Goal: Information Seeking & Learning: Learn about a topic

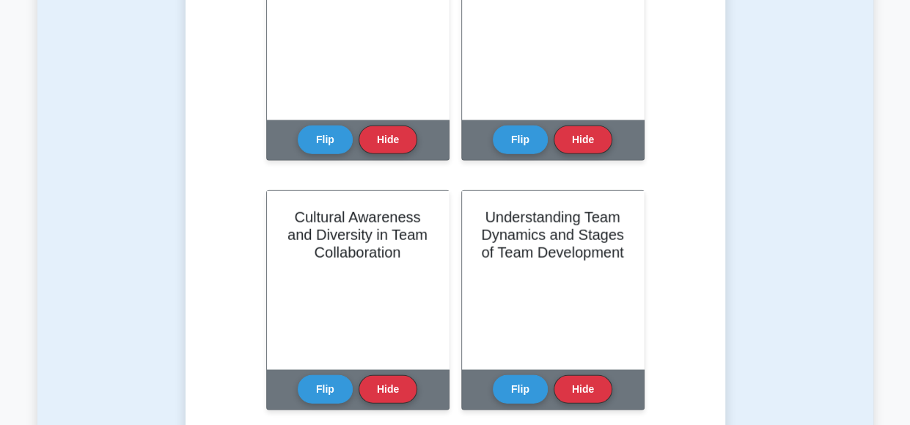
scroll to position [1683, 0]
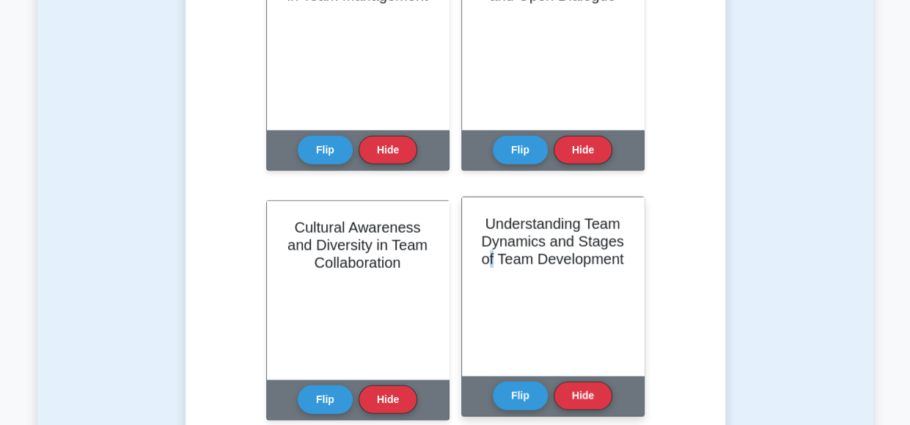
drag, startPoint x: 529, startPoint y: 396, endPoint x: 491, endPoint y: 339, distance: 68.3
click at [491, 339] on div "Understanding Team Dynamics and Stages of Team Development" at bounding box center [553, 286] width 182 height 178
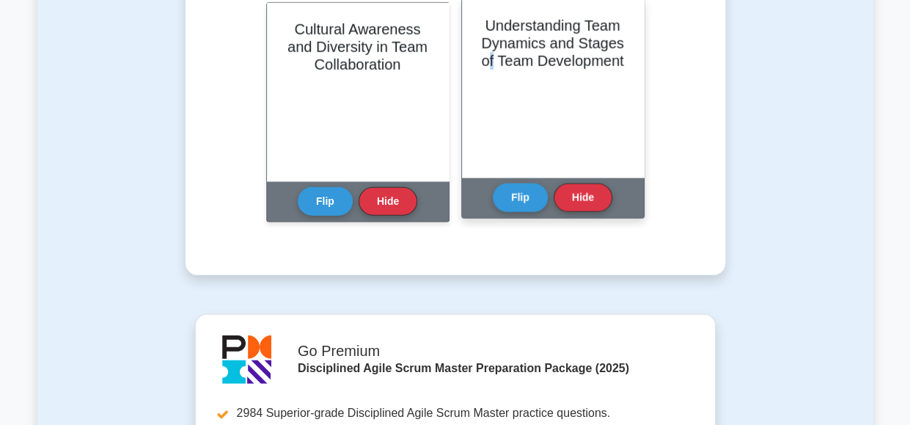
scroll to position [1883, 0]
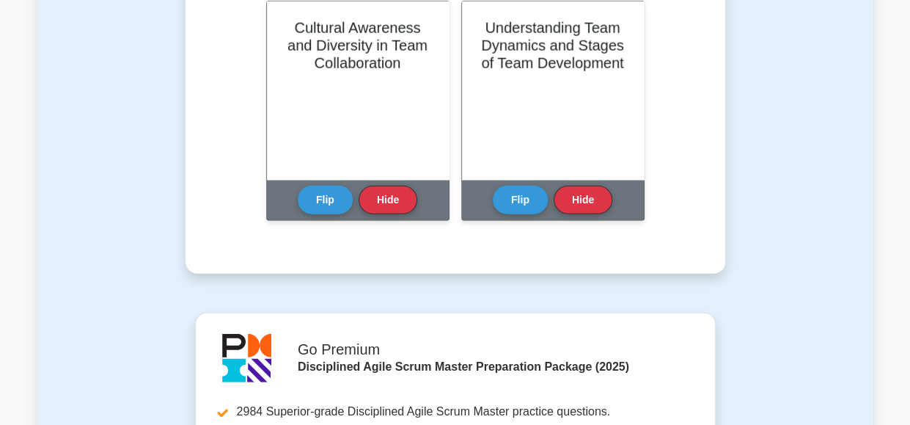
drag, startPoint x: 491, startPoint y: 339, endPoint x: 474, endPoint y: 255, distance: 85.4
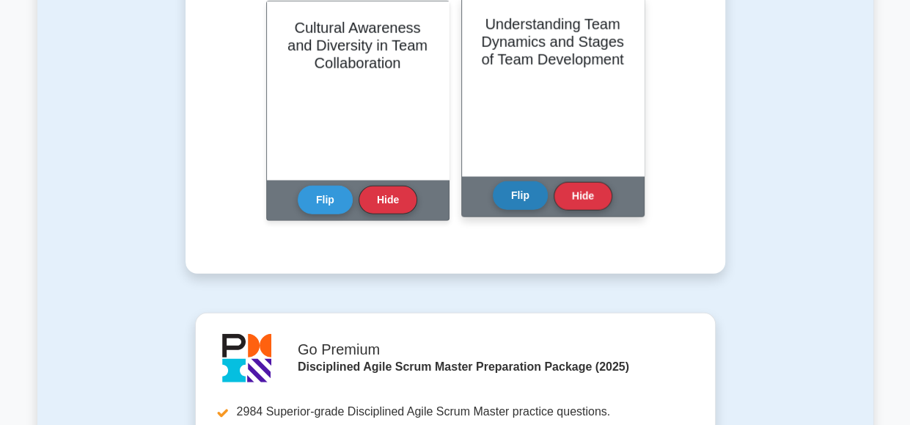
click at [516, 202] on button "Flip" at bounding box center [520, 195] width 55 height 29
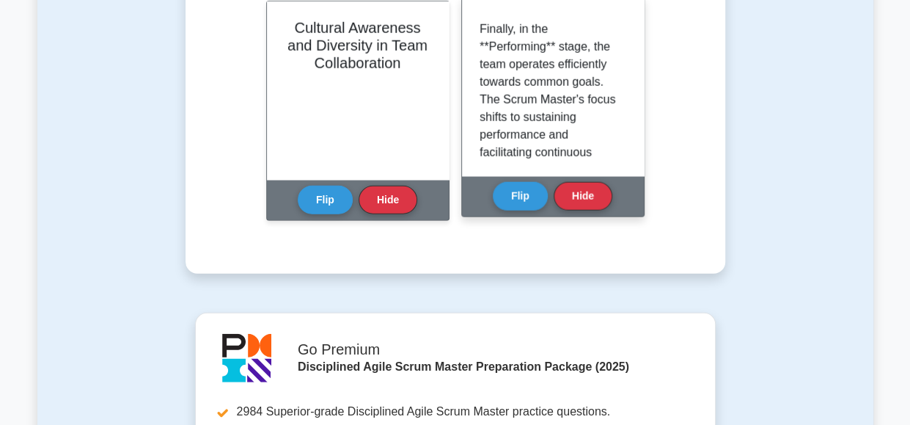
scroll to position [1000, 0]
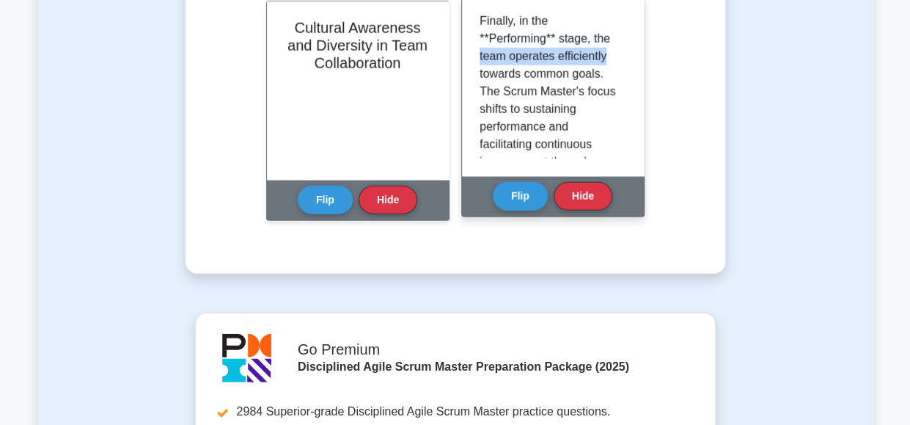
drag, startPoint x: 626, startPoint y: 87, endPoint x: 628, endPoint y: 100, distance: 14.0
click at [628, 100] on div "Team dynamics refer to the psychological forces influencing a team's behavior a…" at bounding box center [553, 87] width 182 height 178
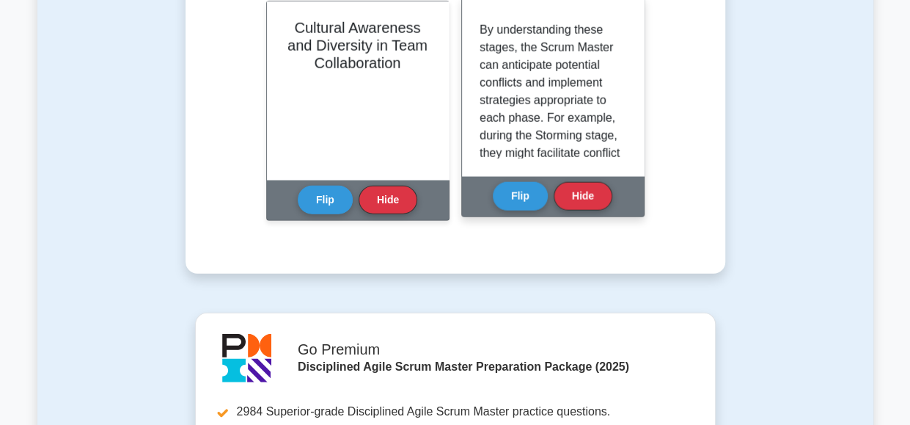
scroll to position [1204, 0]
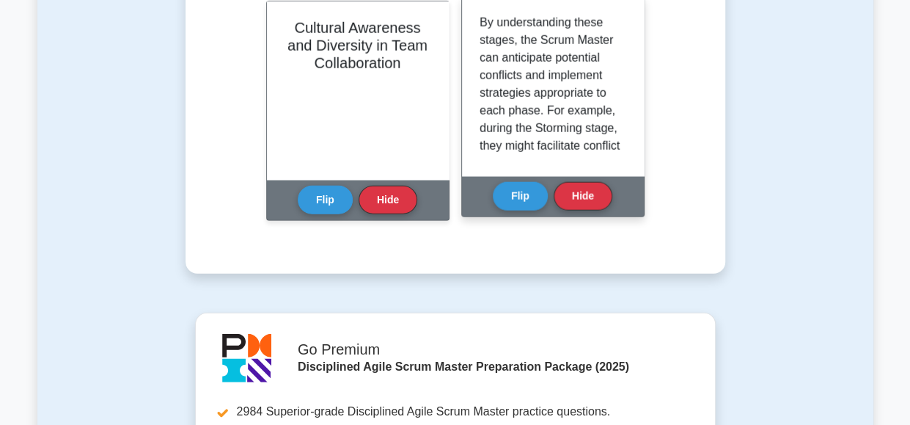
drag, startPoint x: 619, startPoint y: 105, endPoint x: 620, endPoint y: 114, distance: 8.9
click at [620, 114] on div "Team dynamics refer to the psychological forces influencing a team's behavior a…" at bounding box center [553, 86] width 147 height 143
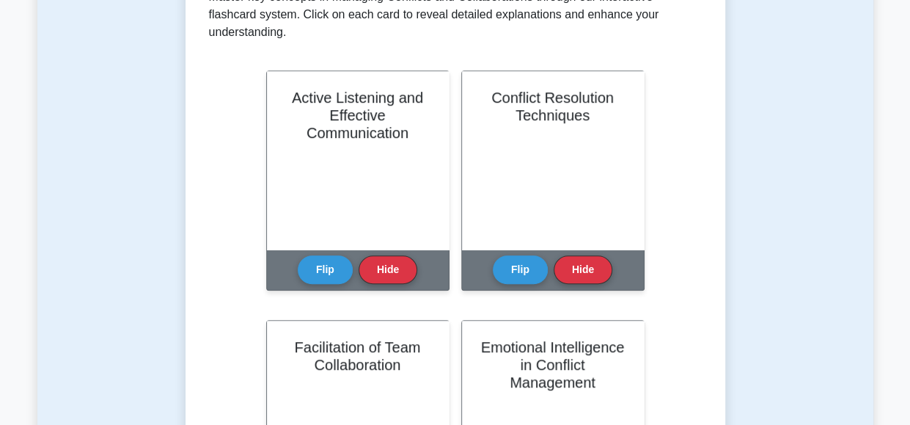
scroll to position [0, 0]
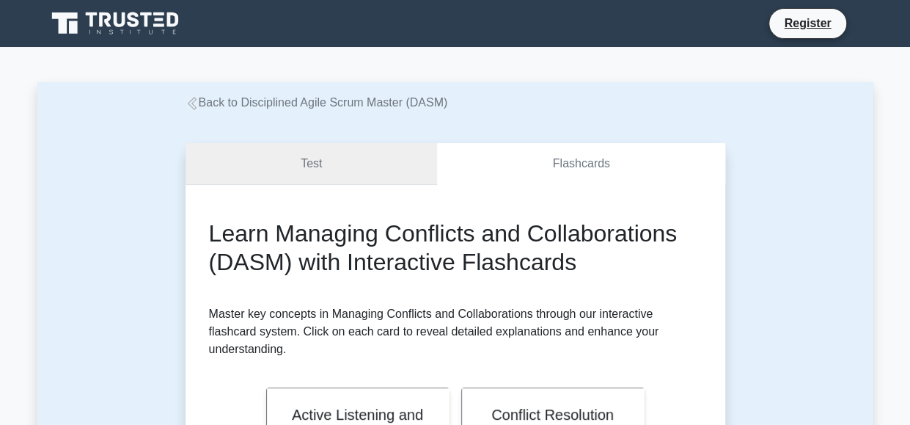
click at [304, 163] on link "Test" at bounding box center [312, 164] width 252 height 42
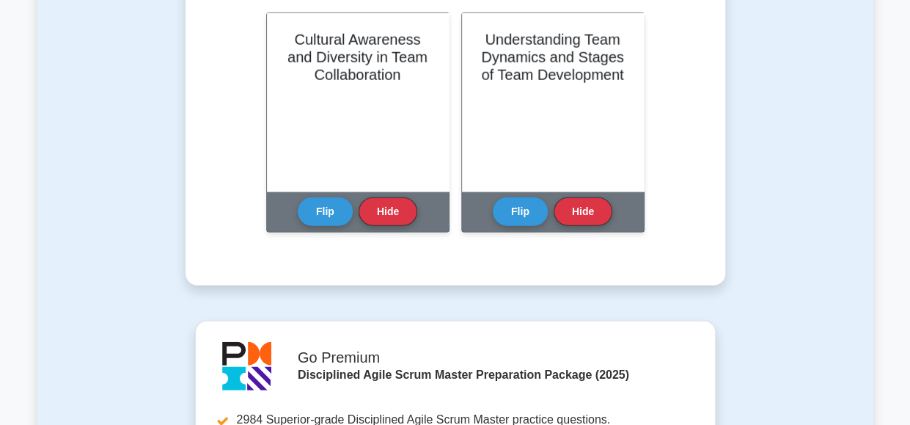
scroll to position [1883, 0]
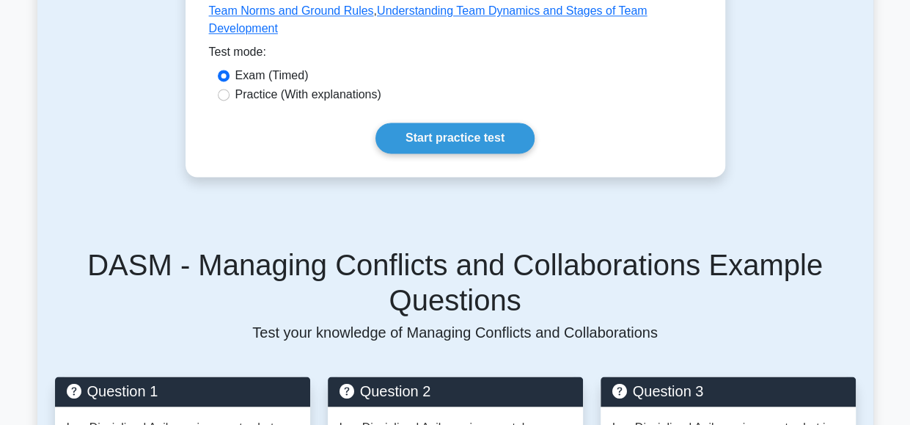
scroll to position [961, 0]
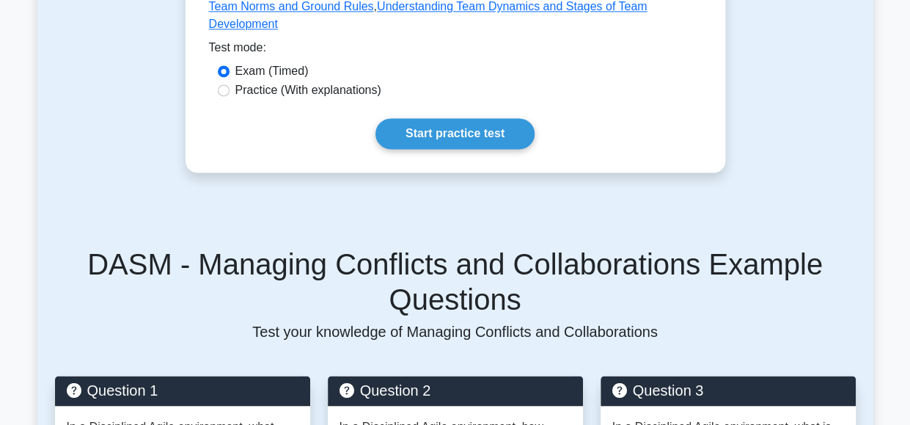
click at [283, 81] on label "Practice (With explanations)" at bounding box center [308, 90] width 146 height 18
click at [230, 84] on input "Practice (With explanations)" at bounding box center [224, 90] width 12 height 12
radio input "true"
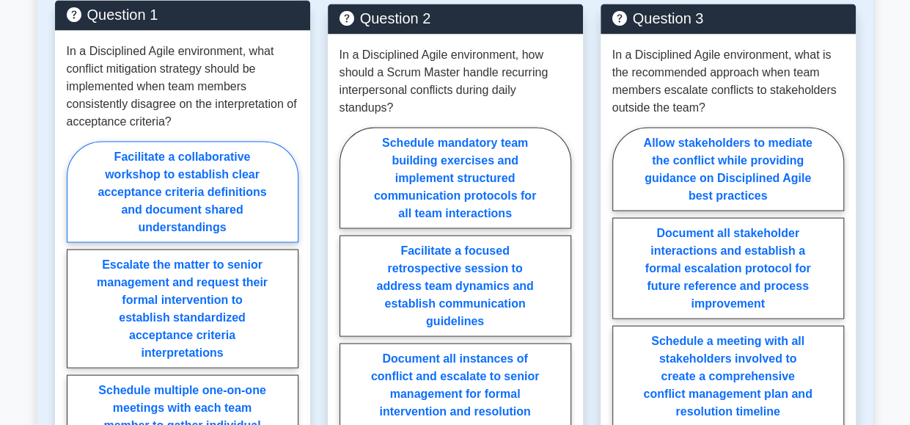
scroll to position [1332, 0]
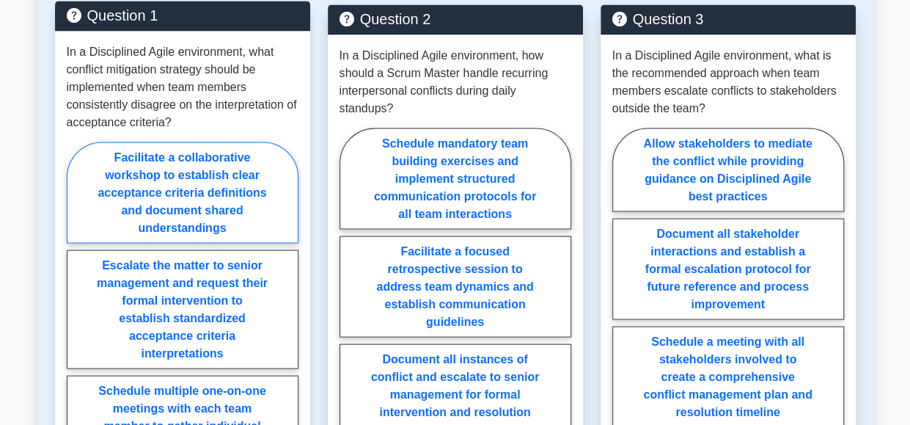
click at [175, 142] on label "Facilitate a collaborative workshop to establish clear acceptance criteria defi…" at bounding box center [183, 192] width 232 height 101
click at [76, 371] on input "Facilitate a collaborative workshop to establish clear acceptance criteria defi…" at bounding box center [72, 376] width 10 height 10
radio input "true"
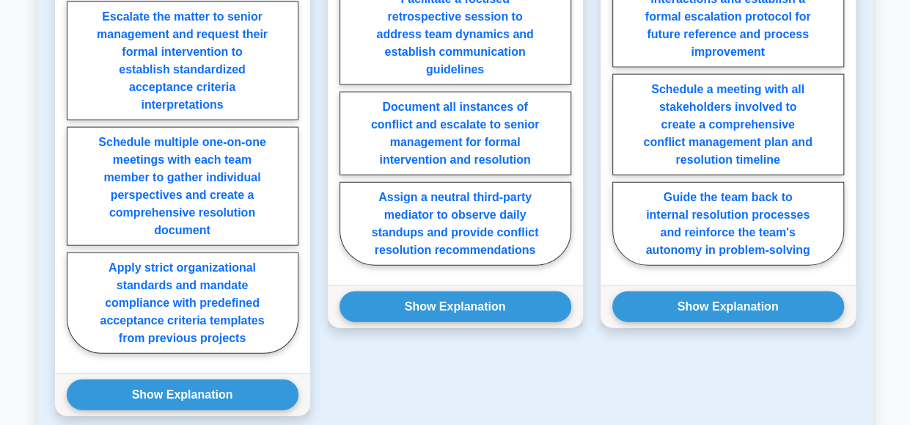
scroll to position [1584, 0]
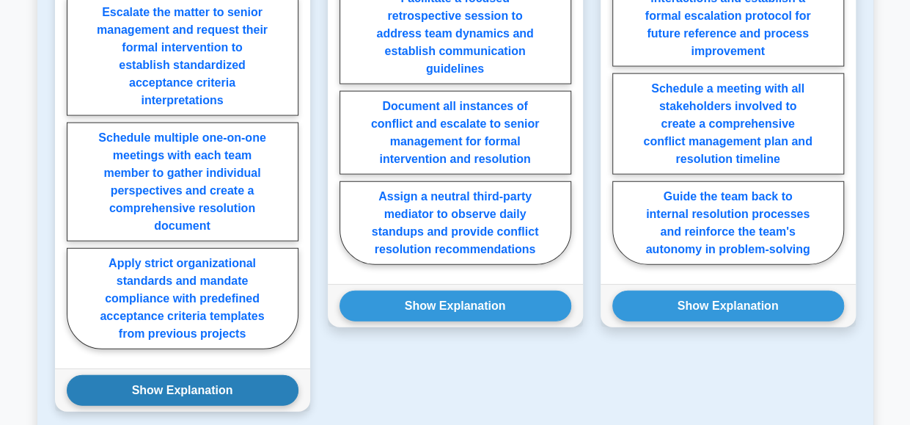
click at [197, 375] on button "Show Explanation" at bounding box center [183, 390] width 232 height 31
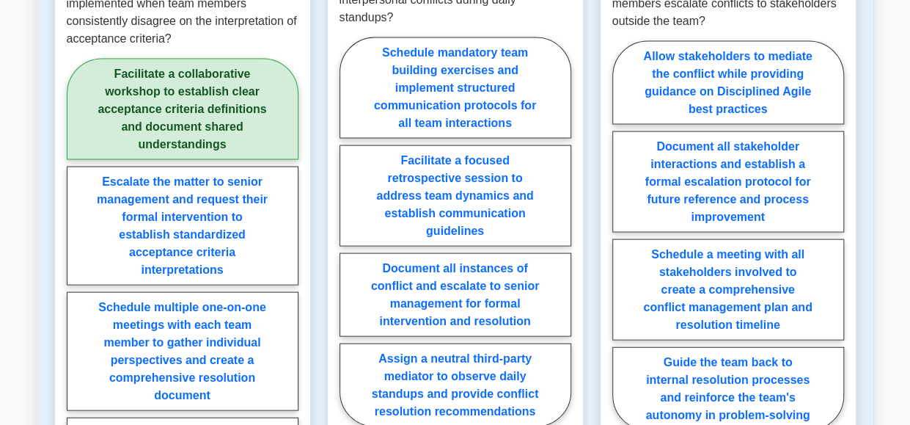
scroll to position [1417, 0]
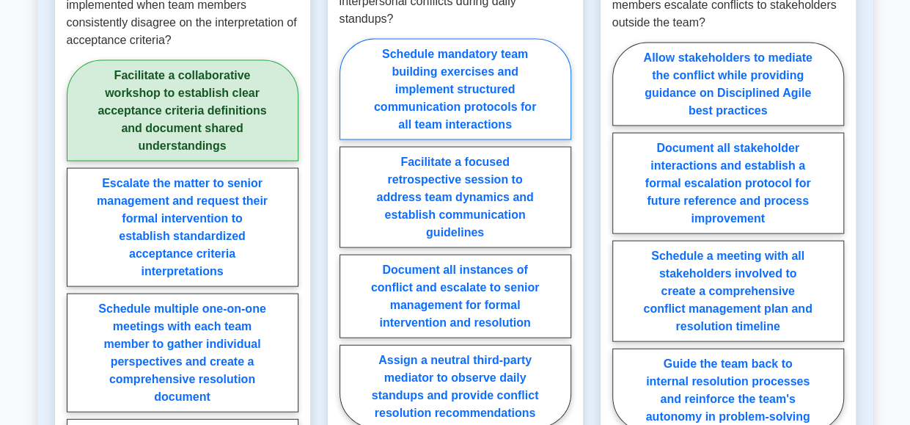
click at [481, 40] on label "Schedule mandatory team building exercises and implement structured communicati…" at bounding box center [456, 89] width 232 height 101
click at [349, 233] on input "Schedule mandatory team building exercises and implement structured communicati…" at bounding box center [345, 238] width 10 height 10
radio input "true"
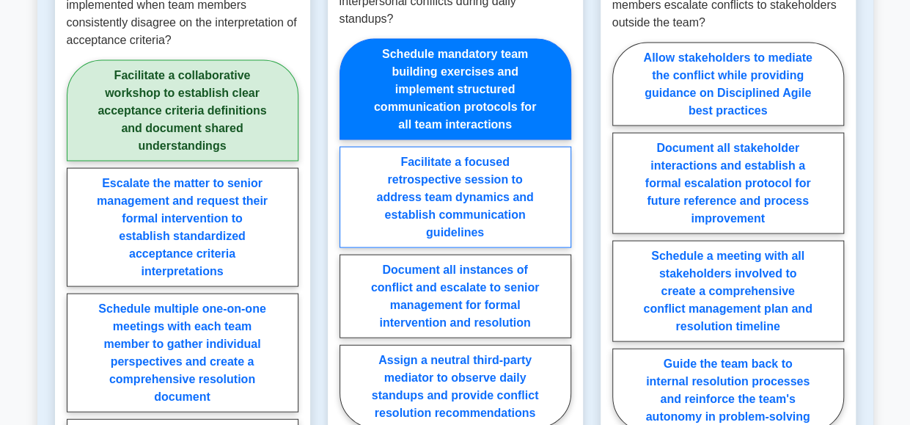
click at [468, 149] on label "Facilitate a focused retrospective session to address team dynamics and establi…" at bounding box center [456, 197] width 232 height 101
click at [349, 233] on input "Facilitate a focused retrospective session to address team dynamics and establi…" at bounding box center [345, 238] width 10 height 10
radio input "true"
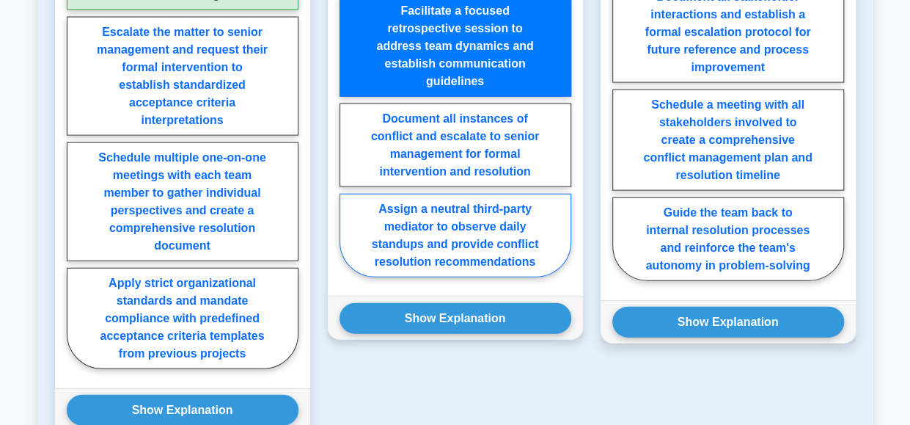
scroll to position [1569, 0]
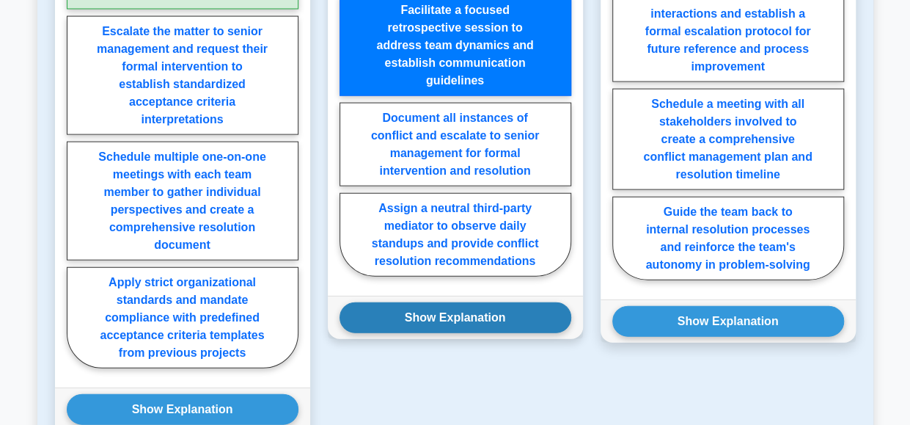
click at [483, 302] on button "Show Explanation" at bounding box center [456, 317] width 232 height 31
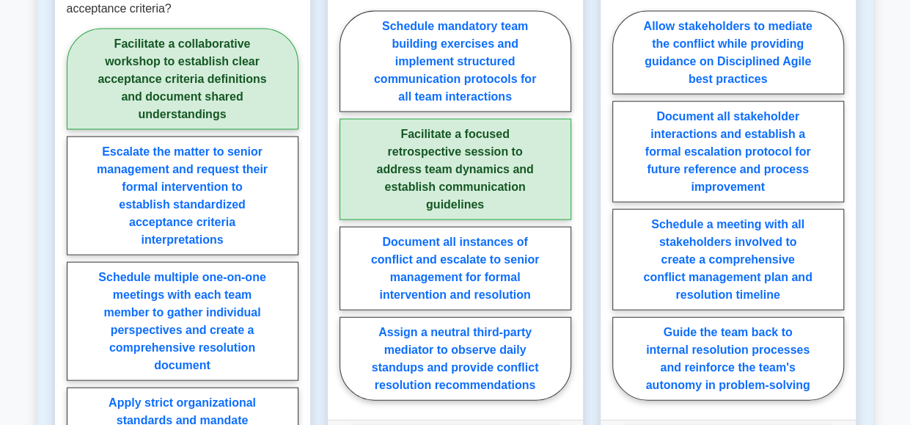
scroll to position [1449, 0]
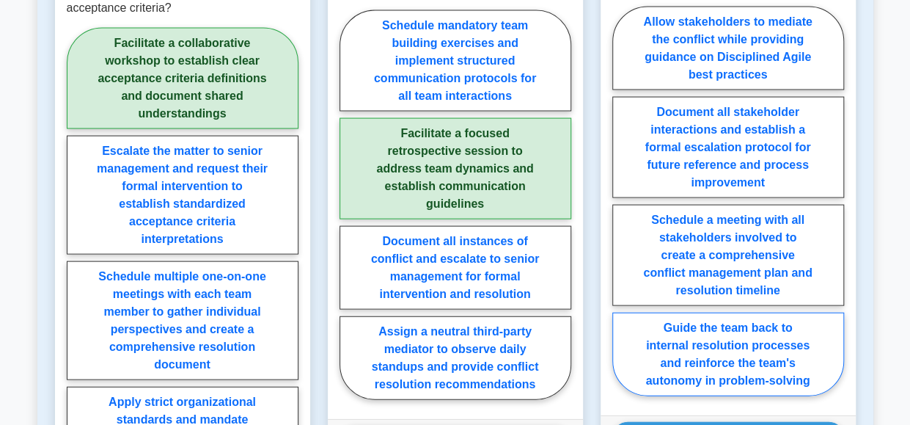
click at [708, 312] on label "Guide the team back to internal resolution processes and reinforce the team's a…" at bounding box center [728, 354] width 232 height 84
click at [622, 210] on input "Guide the team back to internal resolution processes and reinforce the team's a…" at bounding box center [617, 206] width 10 height 10
radio input "true"
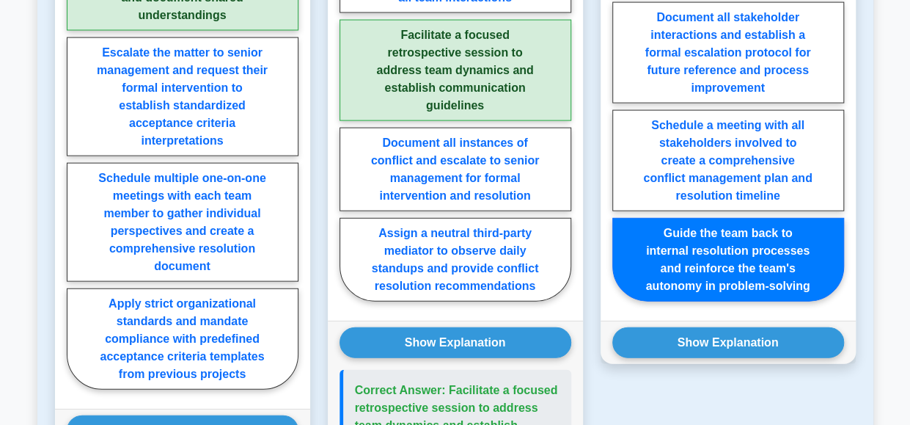
scroll to position [1553, 0]
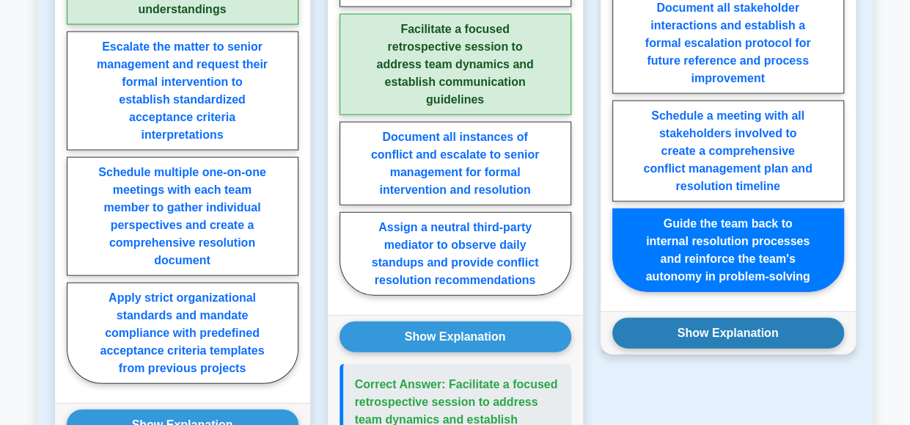
click at [749, 318] on button "Show Explanation" at bounding box center [728, 333] width 232 height 31
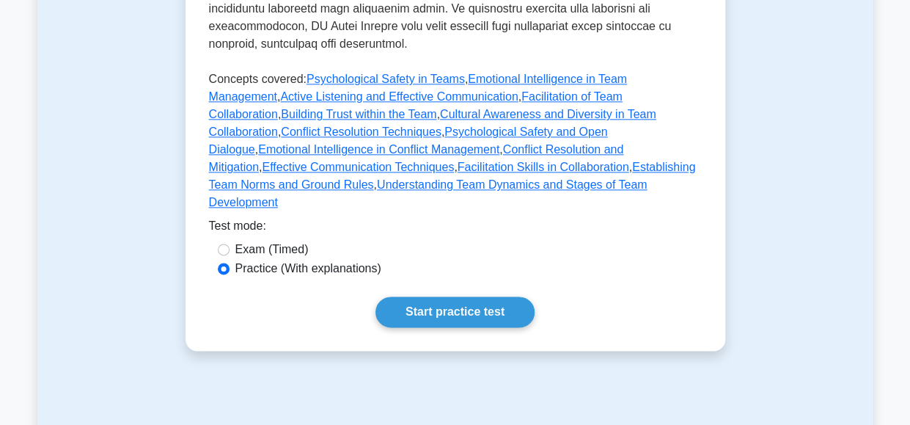
scroll to position [767, 0]
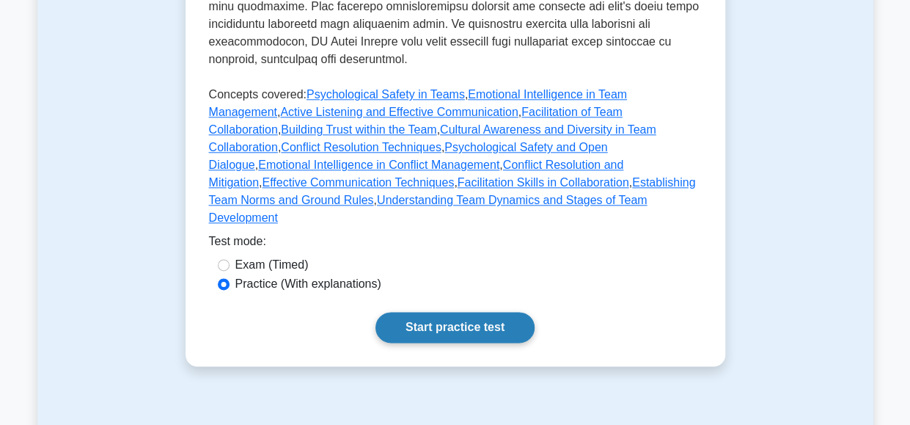
click at [472, 312] on link "Start practice test" at bounding box center [454, 327] width 159 height 31
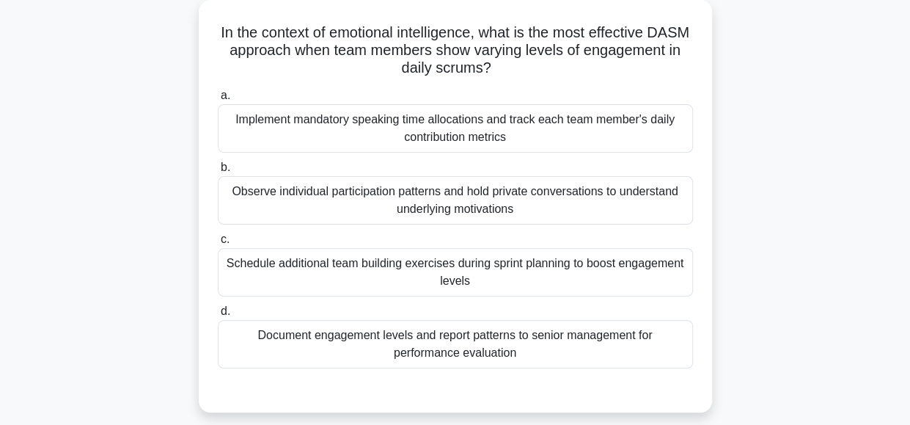
scroll to position [104, 0]
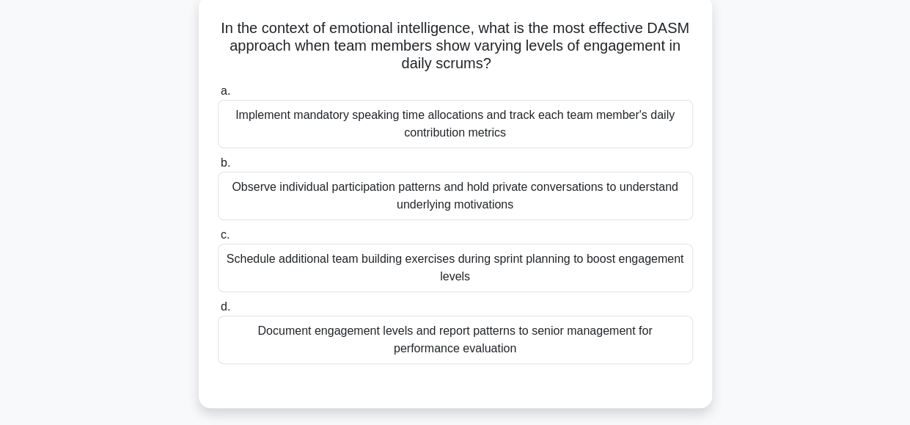
click at [496, 194] on div "Observe individual participation patterns and hold private conversations to und…" at bounding box center [455, 196] width 475 height 48
click at [218, 168] on input "b. Observe individual participation patterns and hold private conversations to …" at bounding box center [218, 163] width 0 height 10
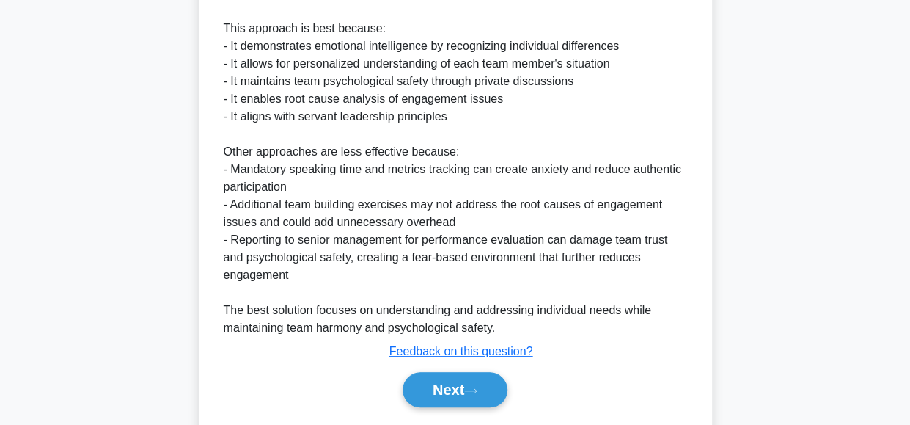
scroll to position [618, 0]
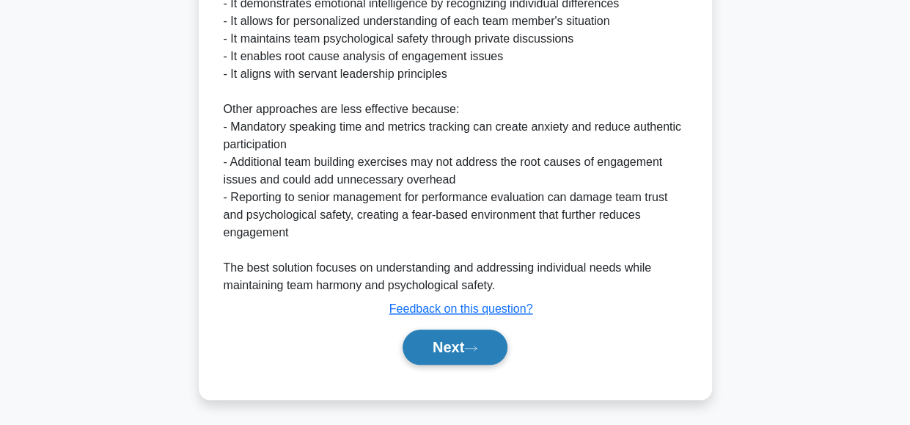
click at [439, 345] on button "Next" at bounding box center [455, 346] width 105 height 35
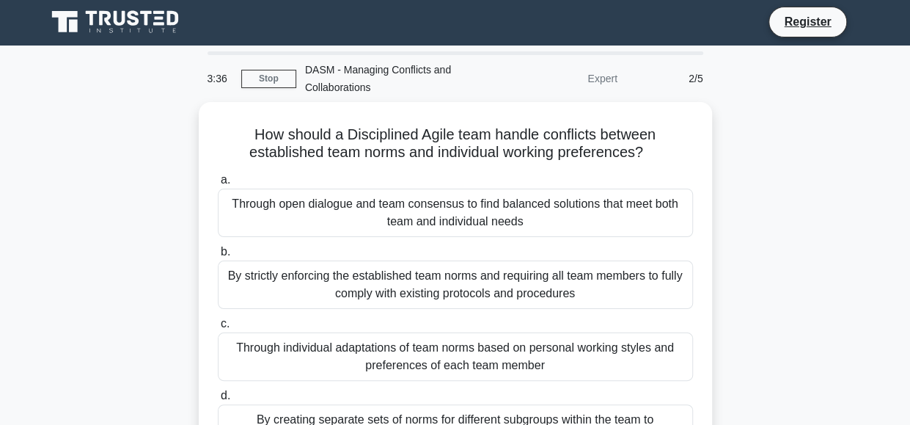
scroll to position [0, 0]
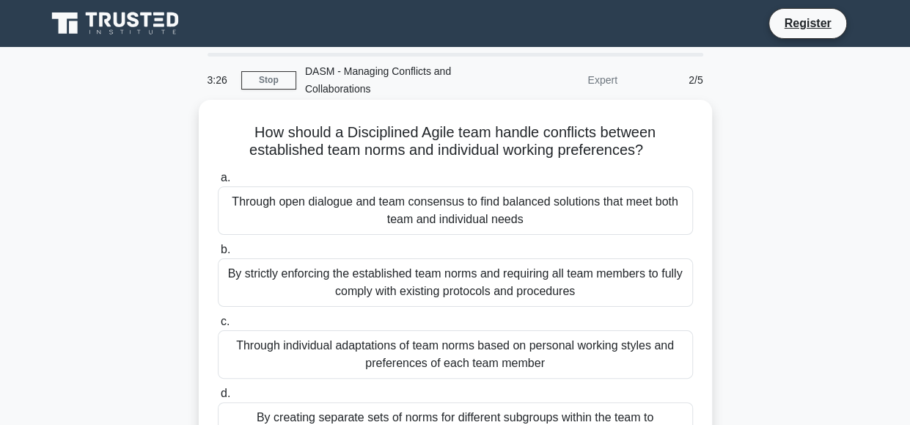
click at [481, 208] on div "Through open dialogue and team consensus to find balanced solutions that meet b…" at bounding box center [455, 210] width 475 height 48
click at [218, 183] on input "a. Through open dialogue and team consensus to find balanced solutions that mee…" at bounding box center [218, 178] width 0 height 10
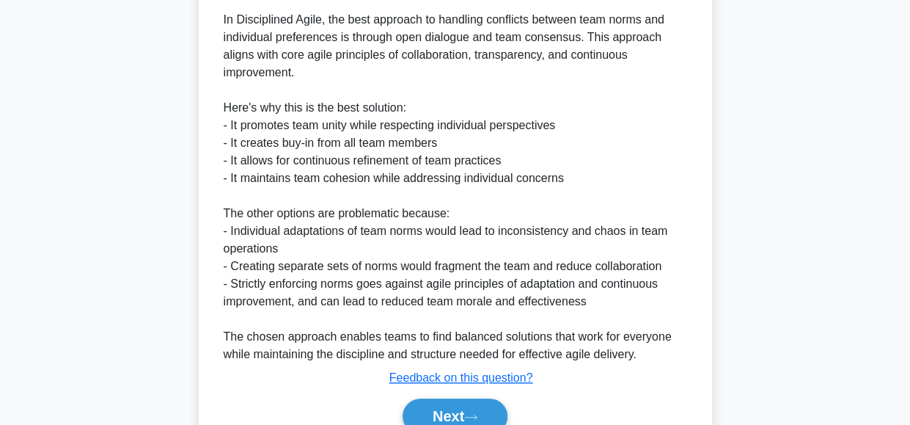
scroll to position [565, 0]
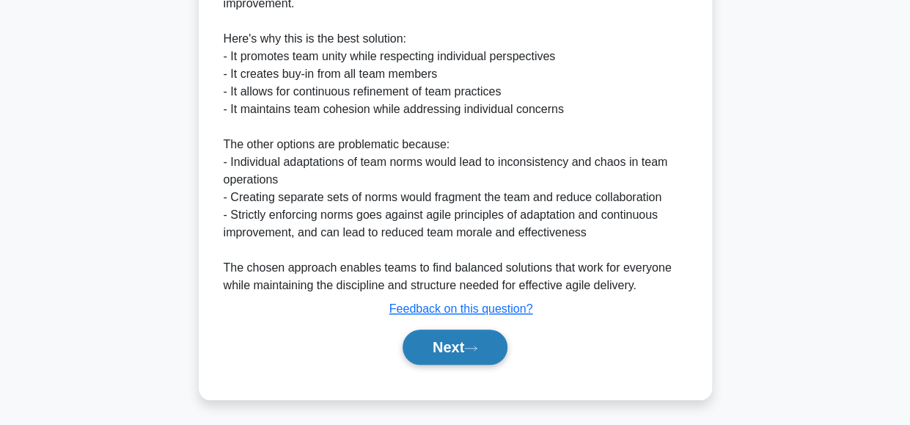
click at [456, 342] on button "Next" at bounding box center [455, 346] width 105 height 35
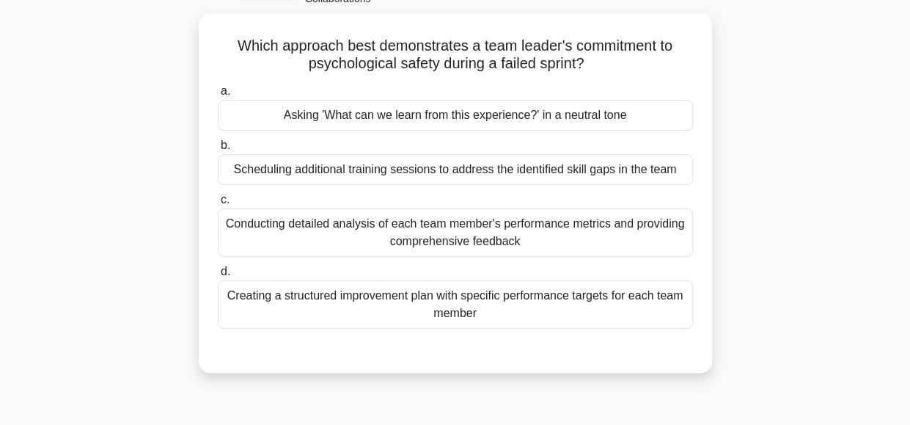
scroll to position [92, 0]
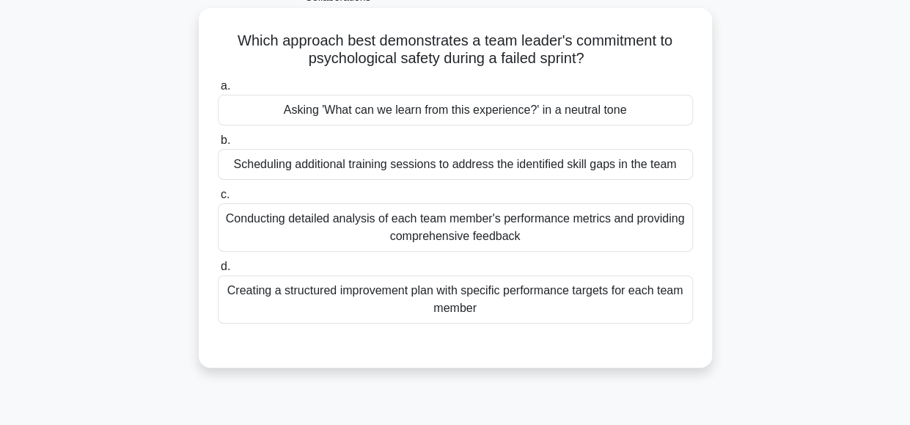
click at [481, 108] on div "Asking 'What can we learn from this experience?' in a neutral tone" at bounding box center [455, 110] width 475 height 31
click at [218, 91] on input "a. Asking 'What can we learn from this experience?' in a neutral tone" at bounding box center [218, 86] width 0 height 10
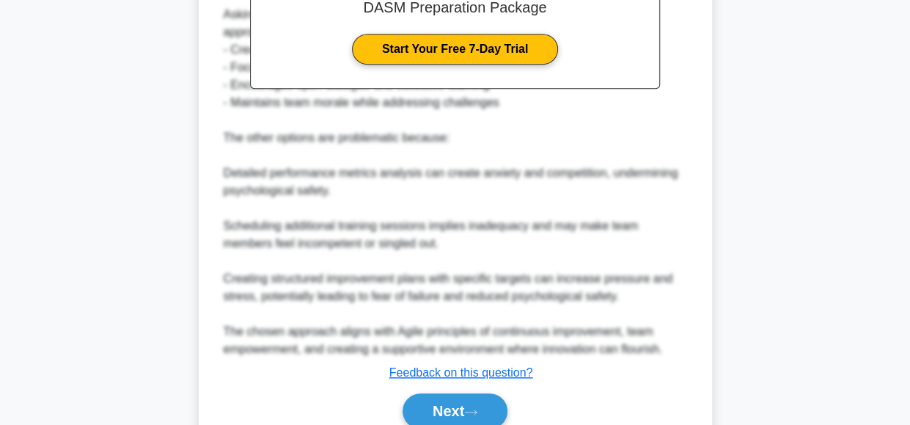
scroll to position [601, 0]
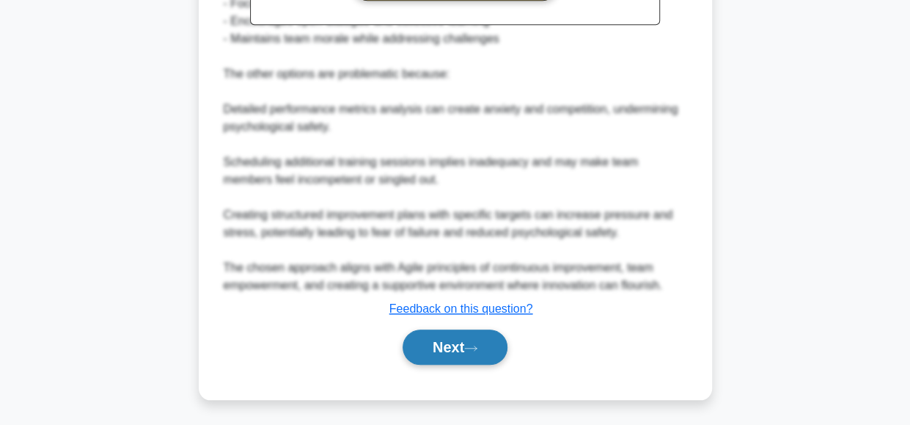
click at [442, 335] on button "Next" at bounding box center [455, 346] width 105 height 35
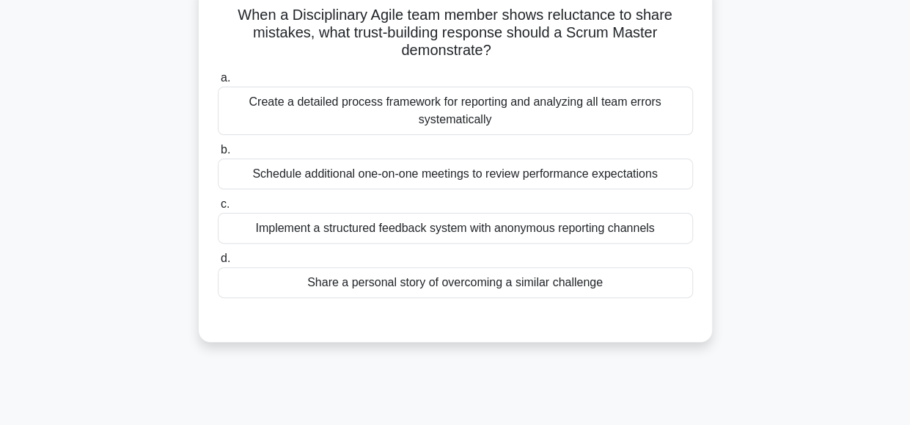
scroll to position [122, 0]
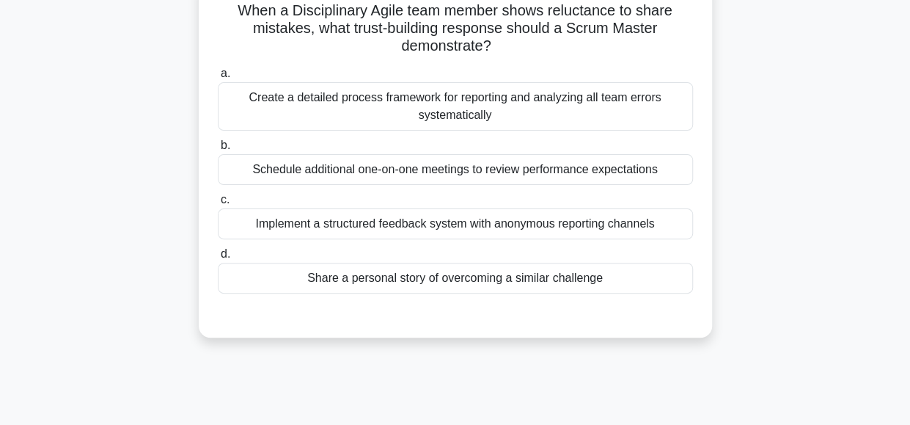
click at [496, 224] on div "Implement a structured feedback system with anonymous reporting channels" at bounding box center [455, 223] width 475 height 31
click at [218, 205] on input "c. Implement a structured feedback system with anonymous reporting channels" at bounding box center [218, 200] width 0 height 10
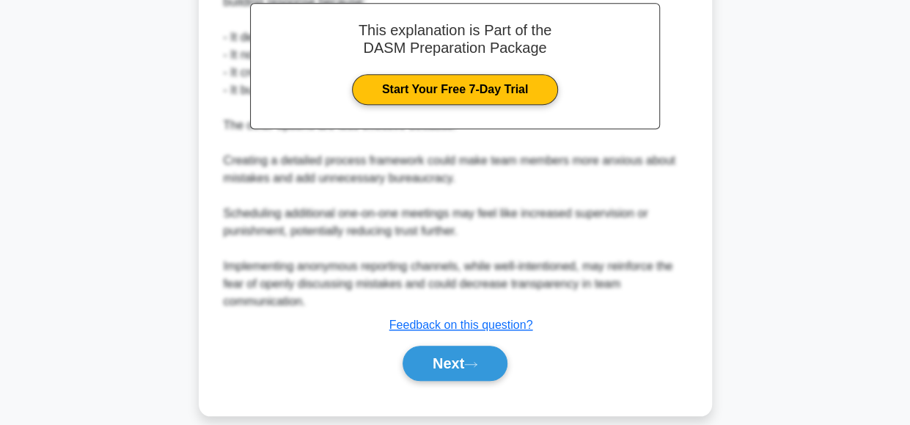
scroll to position [515, 0]
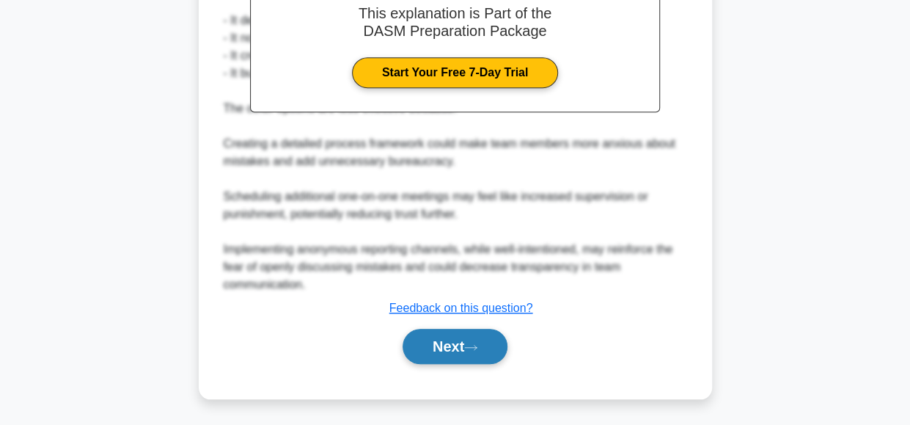
click at [433, 345] on button "Next" at bounding box center [455, 346] width 105 height 35
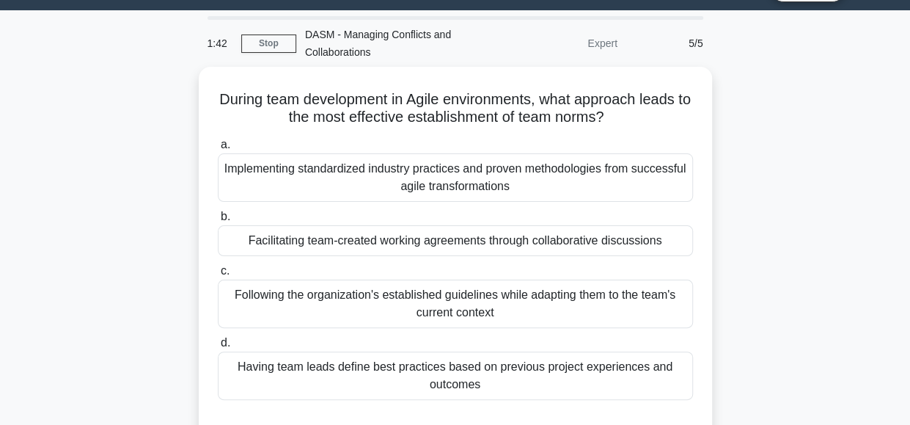
scroll to position [48, 0]
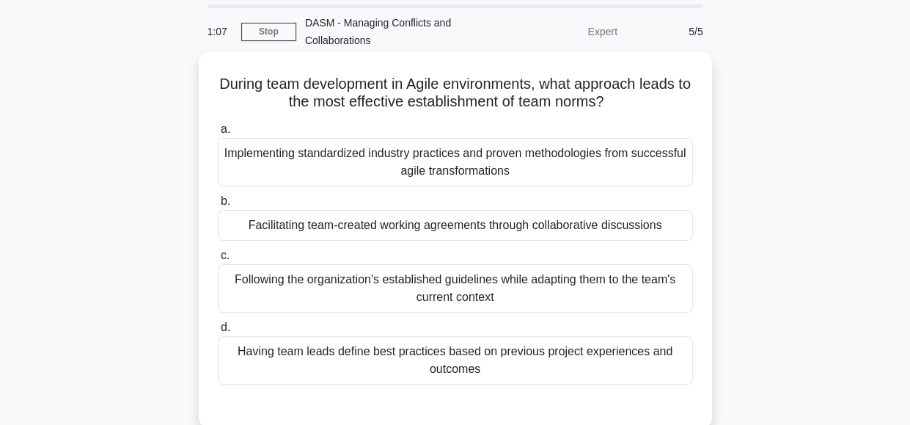
click at [475, 227] on div "Facilitating team-created working agreements through collaborative discussions" at bounding box center [455, 225] width 475 height 31
click at [218, 206] on input "b. Facilitating team-created working agreements through collaborative discussio…" at bounding box center [218, 202] width 0 height 10
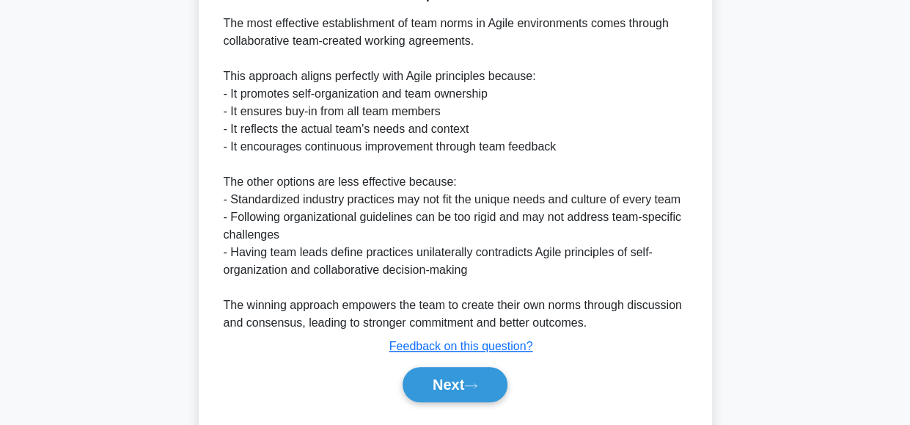
scroll to position [513, 0]
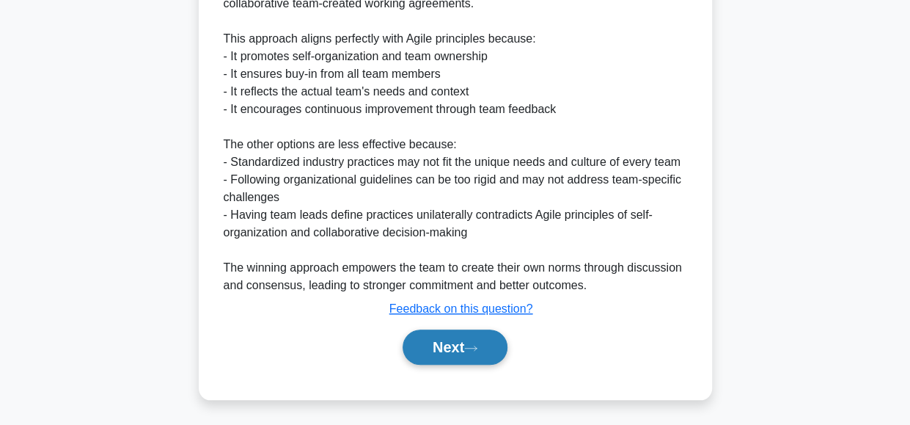
click at [449, 344] on button "Next" at bounding box center [455, 346] width 105 height 35
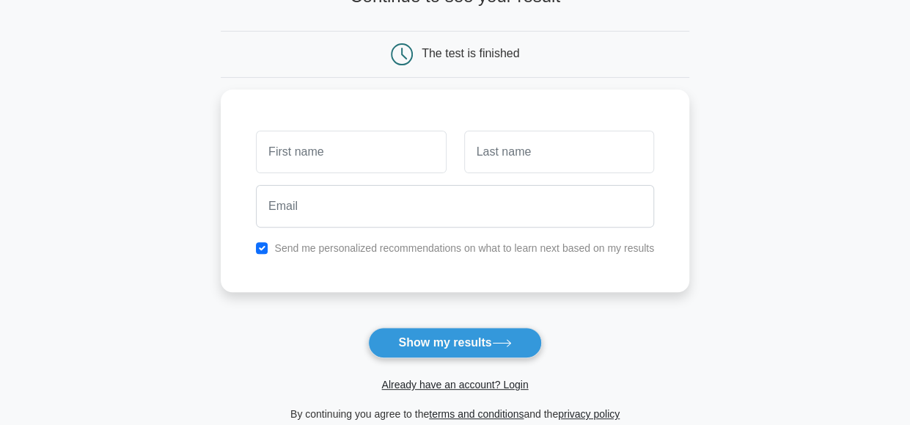
scroll to position [118, 0]
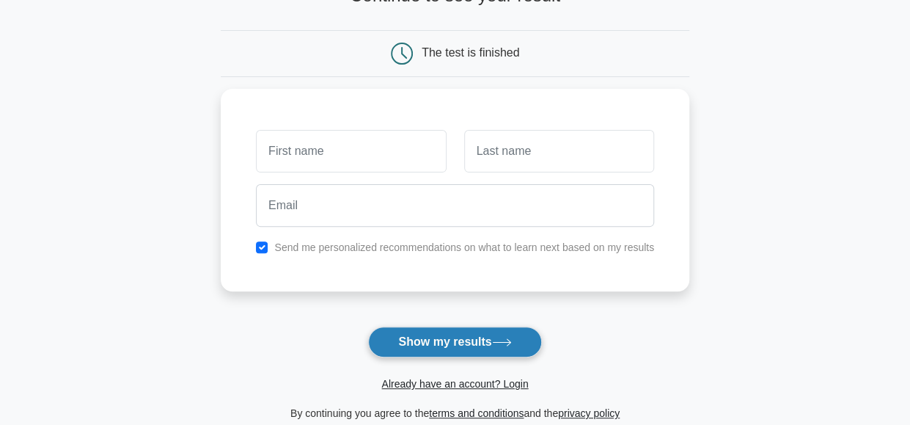
click at [478, 337] on button "Show my results" at bounding box center [454, 341] width 173 height 31
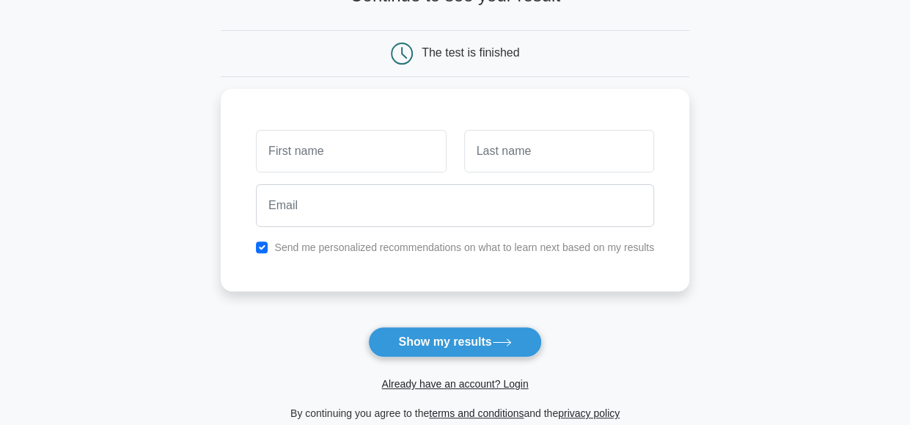
click at [578, 334] on form "Wait, there is more! Continue to see your result The test is finished and the" at bounding box center [455, 193] width 469 height 458
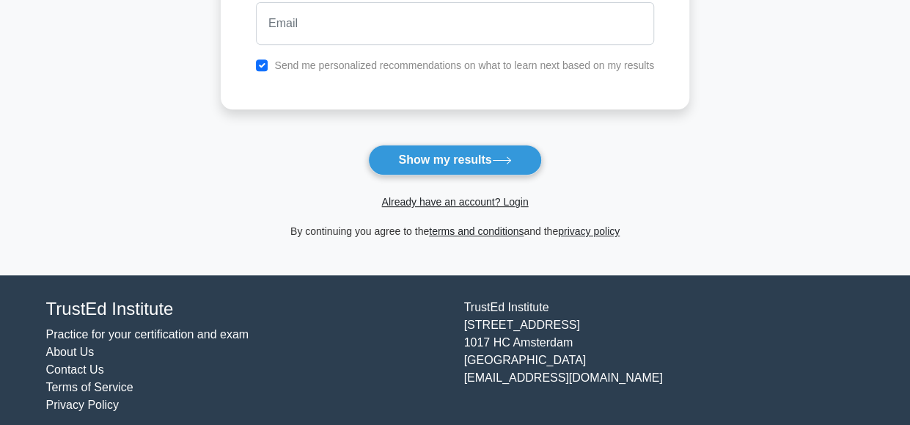
scroll to position [310, 0]
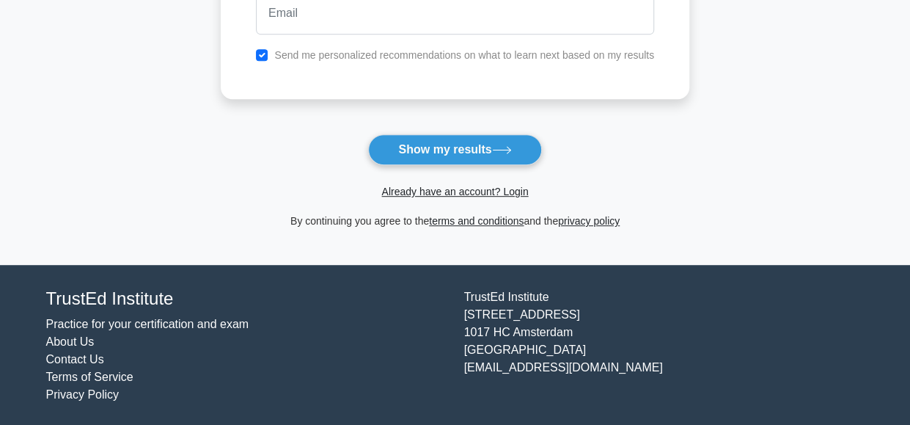
click at [164, 161] on main "Wait, there is more! Continue to see your result The test is finished and the" at bounding box center [455, 1] width 910 height 528
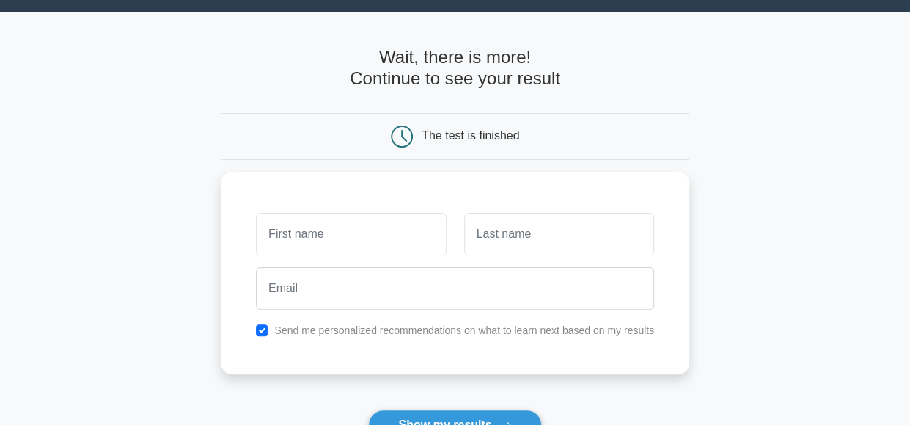
scroll to position [37, 0]
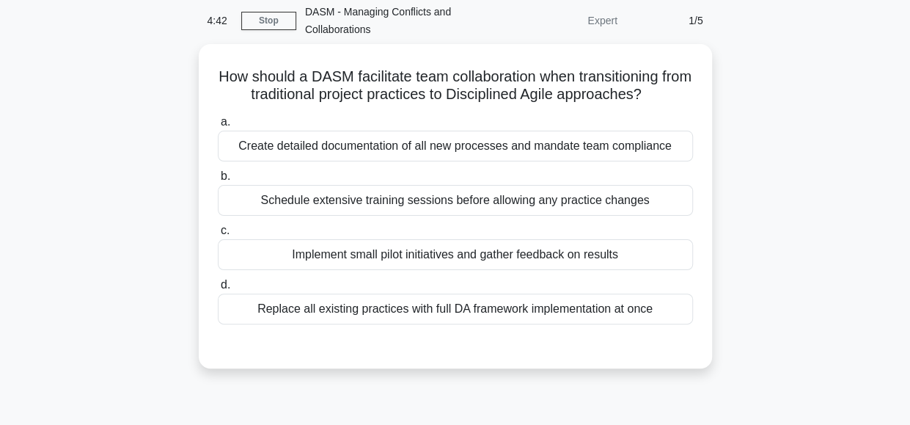
scroll to position [67, 0]
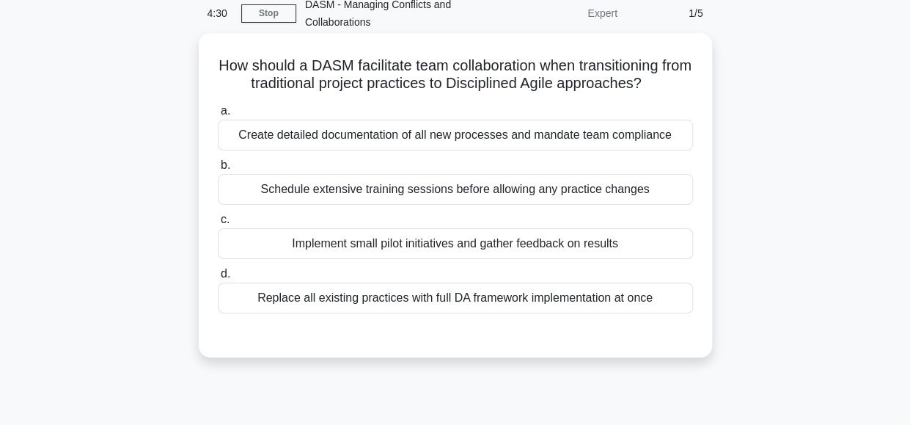
click at [527, 248] on div "Implement small pilot initiatives and gather feedback on results" at bounding box center [455, 243] width 475 height 31
click at [218, 224] on input "c. Implement small pilot initiatives and gather feedback on results" at bounding box center [218, 220] width 0 height 10
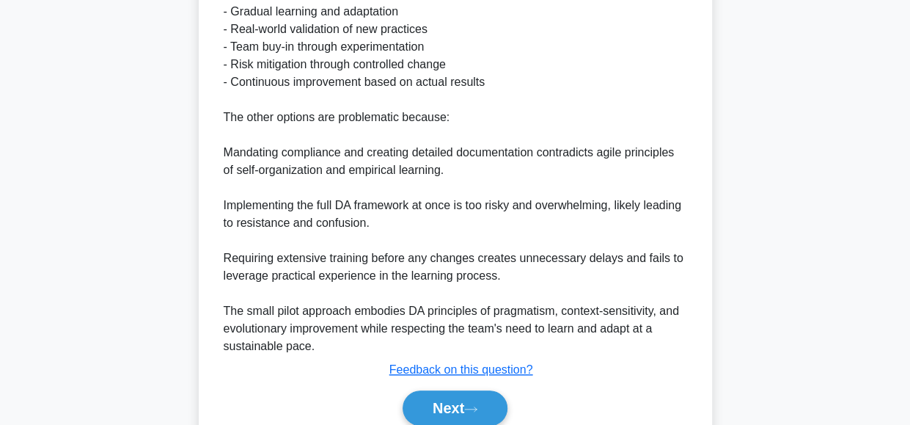
scroll to position [513, 0]
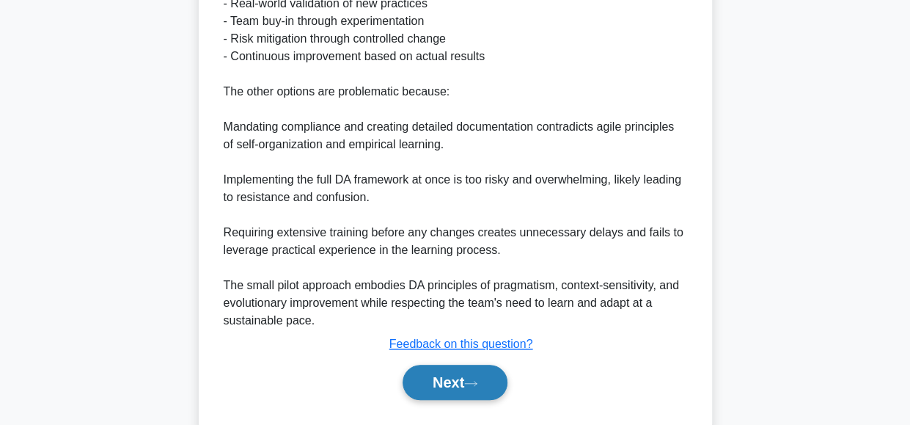
click at [456, 375] on button "Next" at bounding box center [455, 381] width 105 height 35
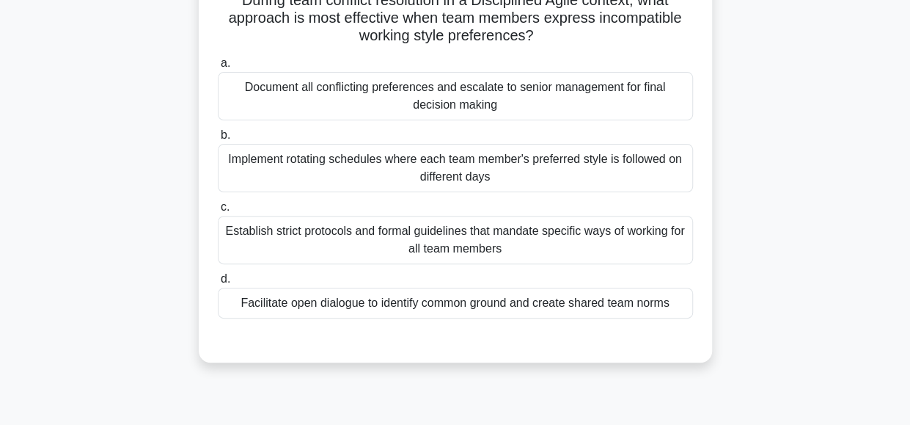
scroll to position [138, 0]
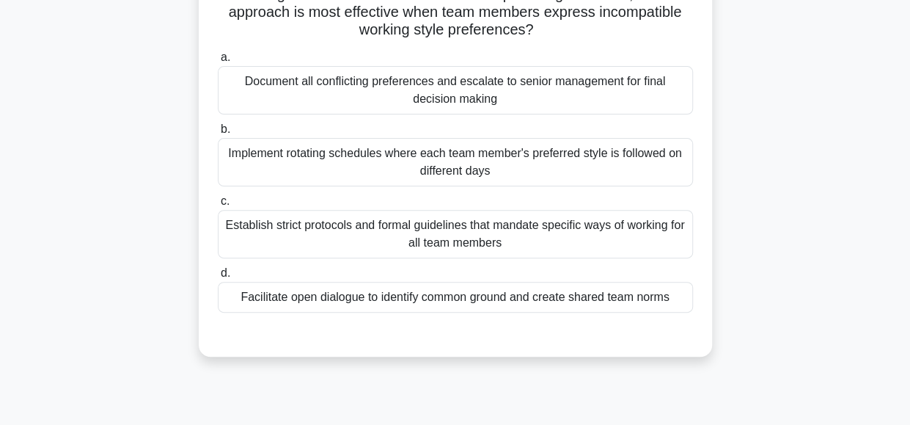
click at [536, 306] on div "Facilitate open dialogue to identify common ground and create shared team norms" at bounding box center [455, 297] width 475 height 31
click at [218, 278] on input "d. Facilitate open dialogue to identify common ground and create shared team no…" at bounding box center [218, 273] width 0 height 10
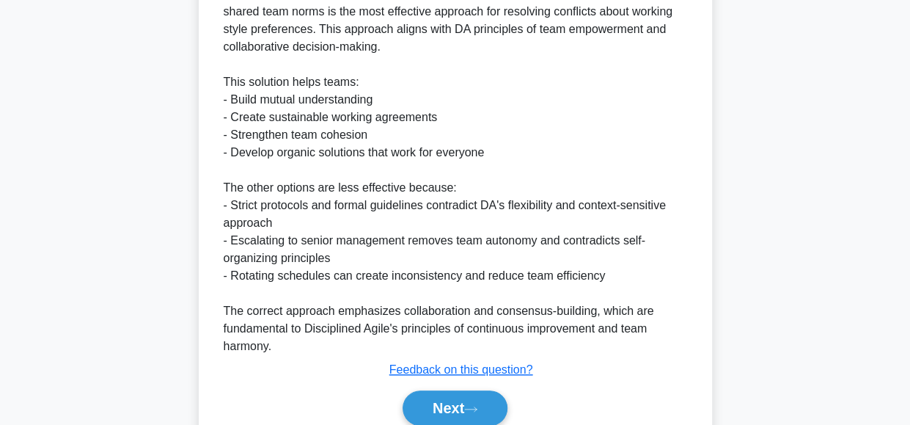
scroll to position [527, 0]
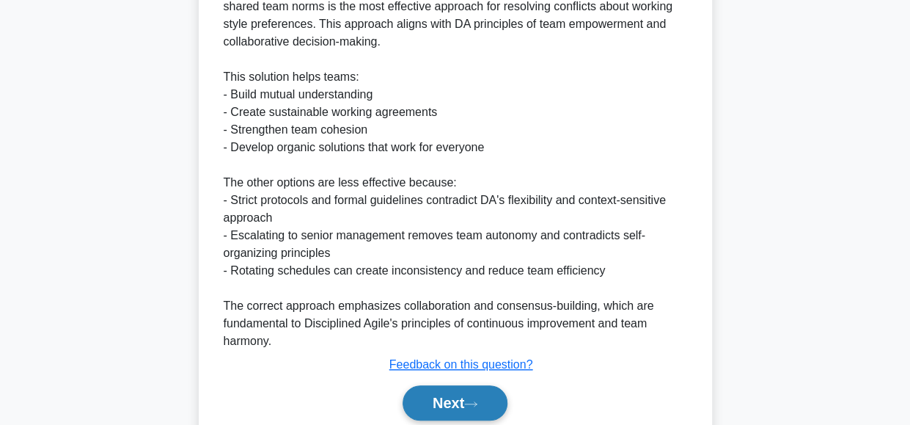
click at [450, 397] on button "Next" at bounding box center [455, 402] width 105 height 35
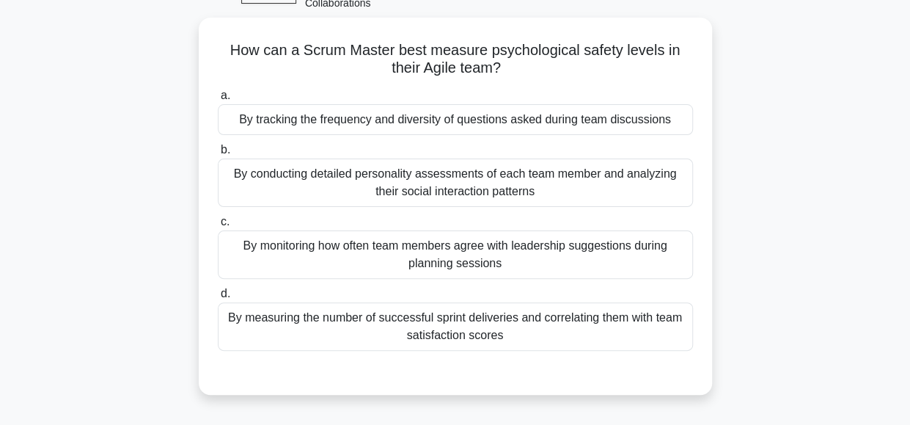
scroll to position [95, 0]
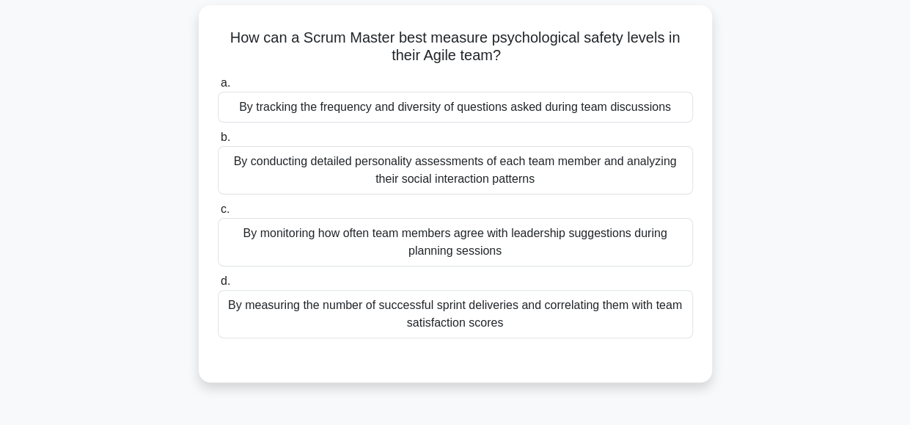
click at [430, 109] on div "By tracking the frequency and diversity of questions asked during team discussi…" at bounding box center [455, 107] width 475 height 31
click at [218, 88] on input "a. By tracking the frequency and diversity of questions asked during team discu…" at bounding box center [218, 83] width 0 height 10
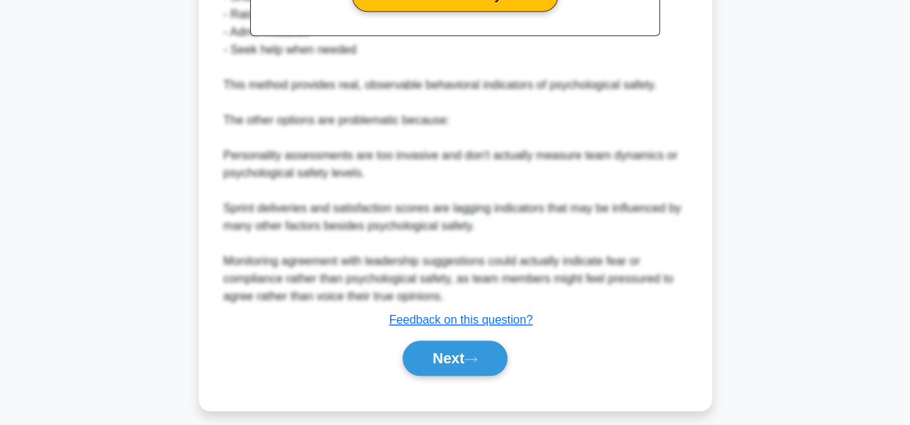
scroll to position [618, 0]
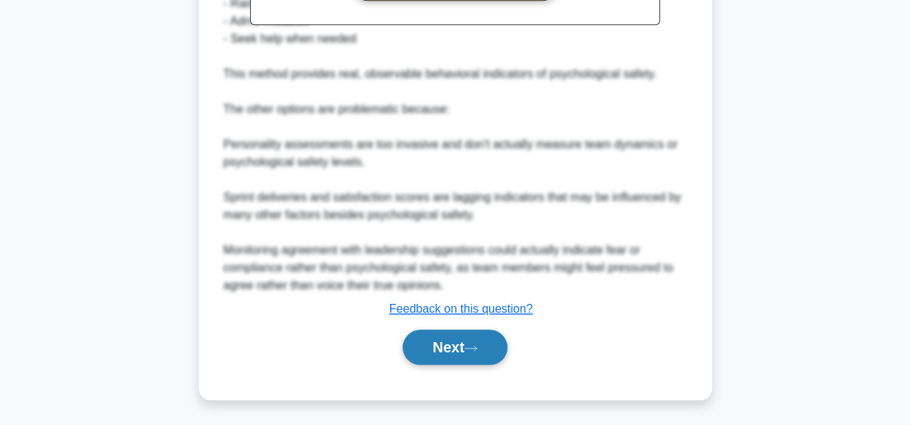
click at [452, 337] on button "Next" at bounding box center [455, 346] width 105 height 35
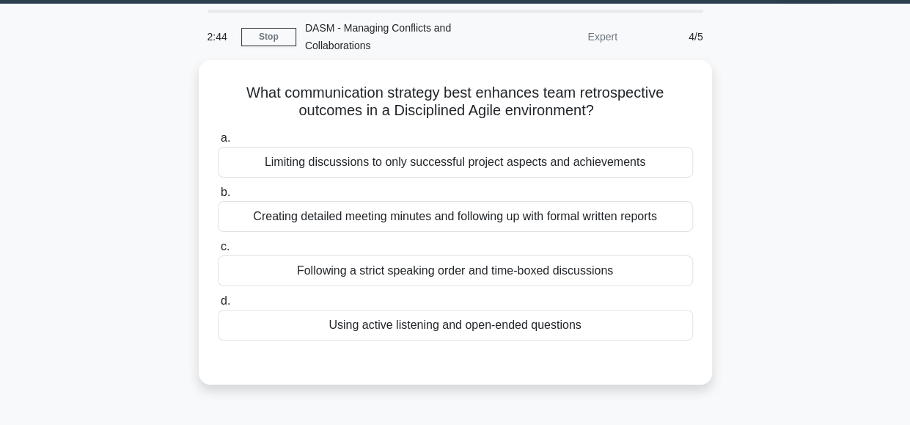
scroll to position [44, 0]
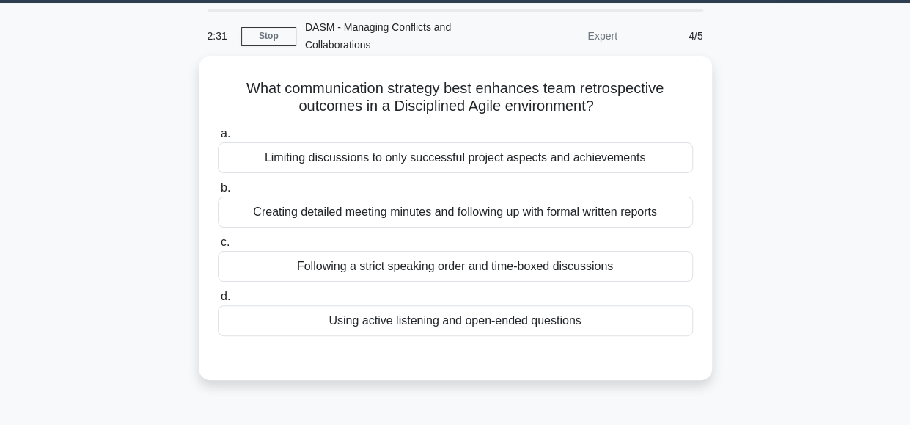
click at [511, 324] on div "Using active listening and open-ended questions" at bounding box center [455, 320] width 475 height 31
click at [218, 301] on input "d. Using active listening and open-ended questions" at bounding box center [218, 297] width 0 height 10
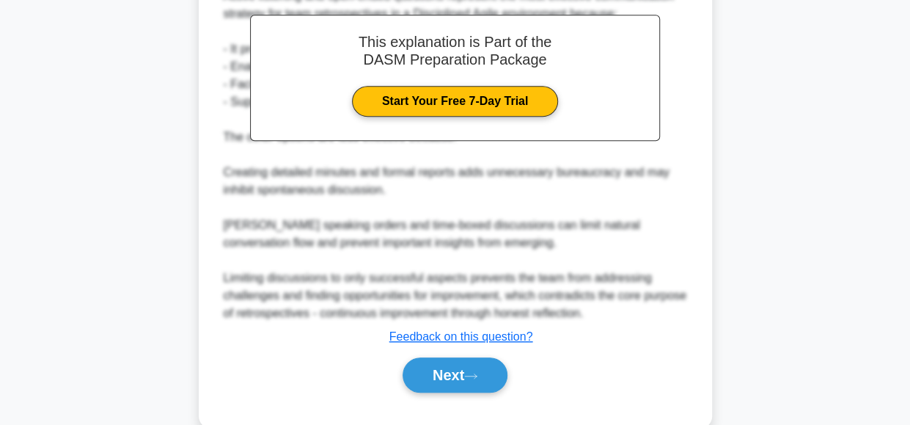
scroll to position [477, 0]
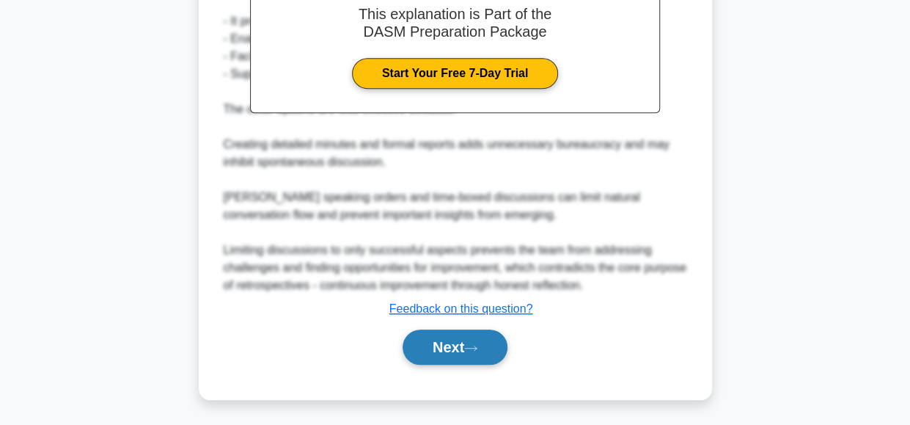
click at [447, 342] on button "Next" at bounding box center [455, 346] width 105 height 35
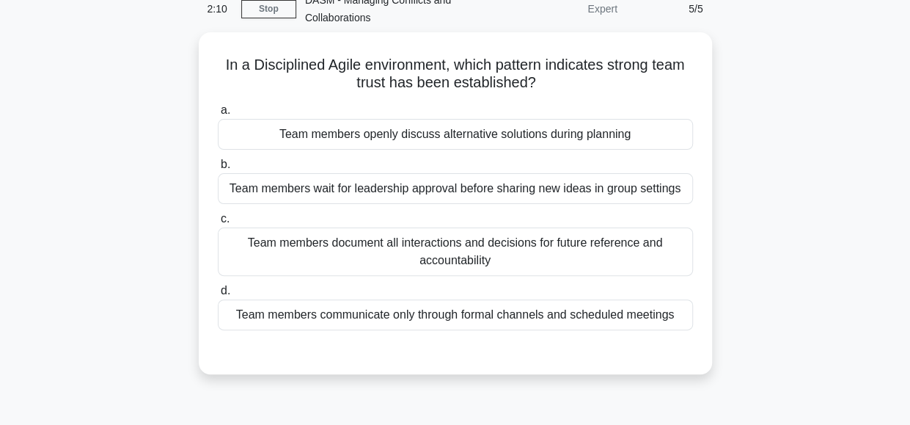
scroll to position [72, 0]
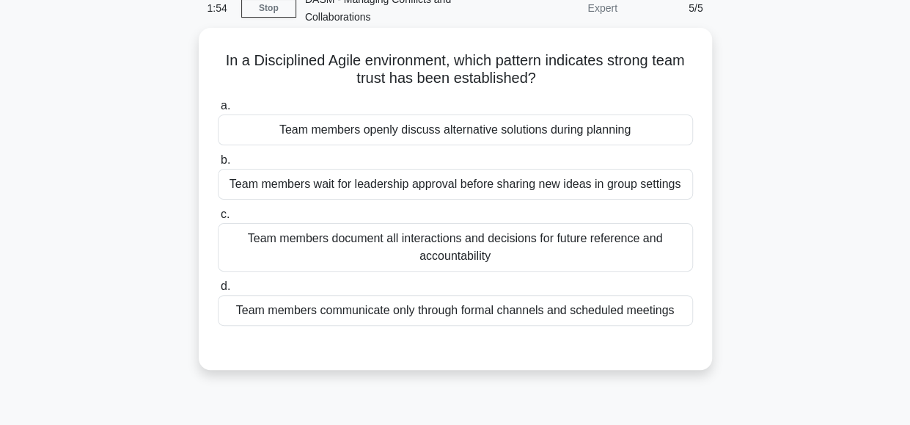
click at [397, 137] on div "Team members openly discuss alternative solutions during planning" at bounding box center [455, 129] width 475 height 31
click at [218, 111] on input "a. Team members openly discuss alternative solutions during planning" at bounding box center [218, 106] width 0 height 10
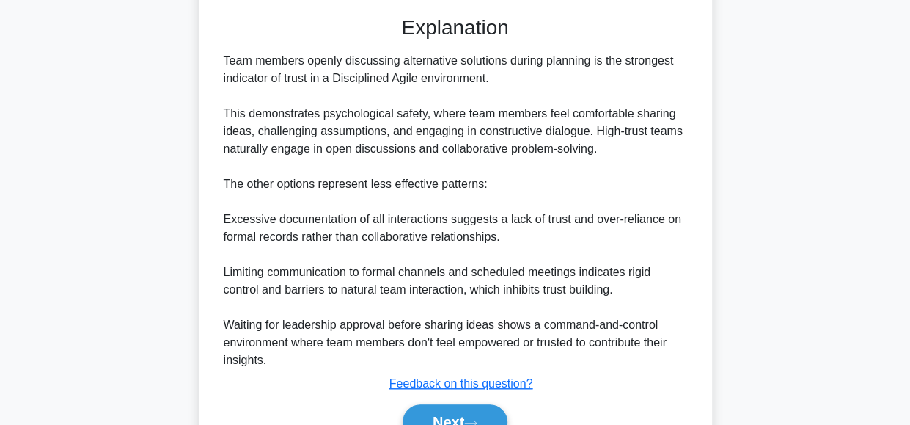
scroll to position [402, 0]
click at [617, 40] on div "Explanation Team members openly discussing alternative solutions during plannin…" at bounding box center [455, 231] width 475 height 430
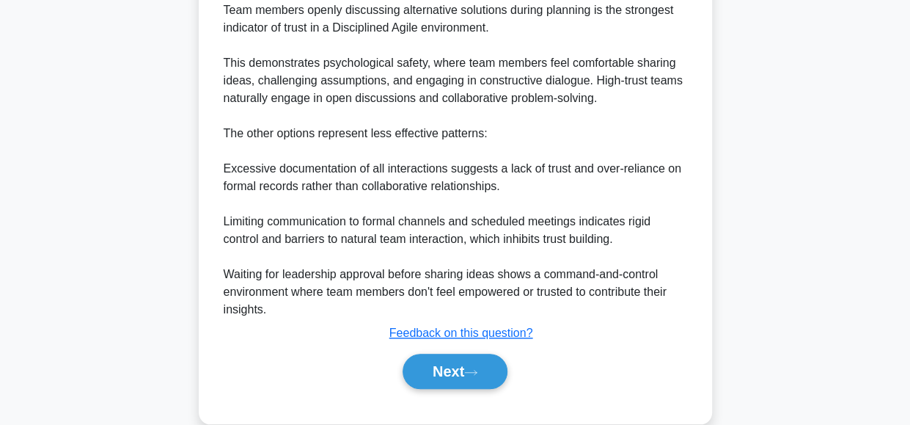
scroll to position [477, 0]
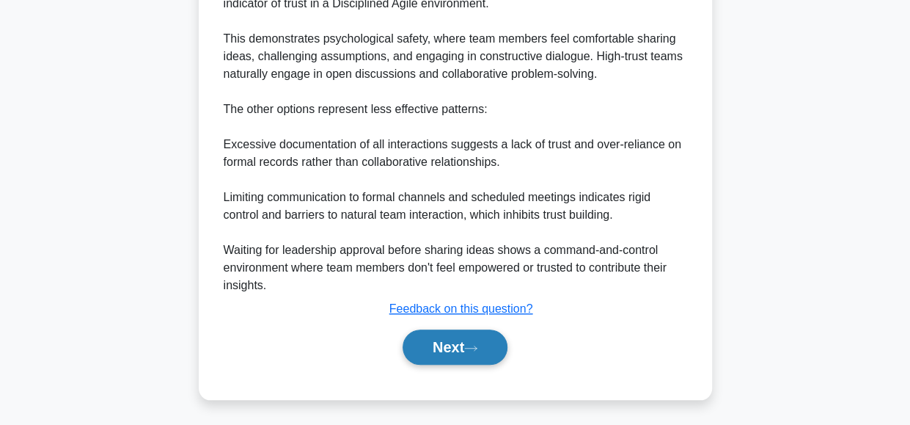
click at [447, 344] on button "Next" at bounding box center [455, 346] width 105 height 35
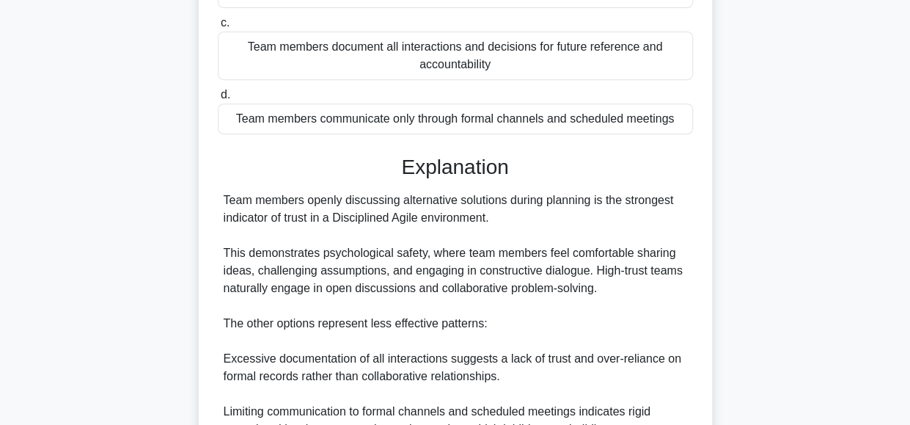
scroll to position [262, 0]
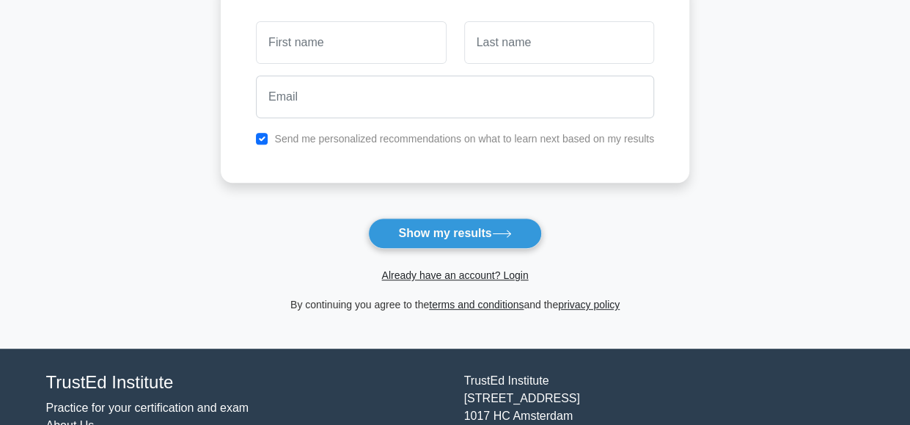
scroll to position [310, 0]
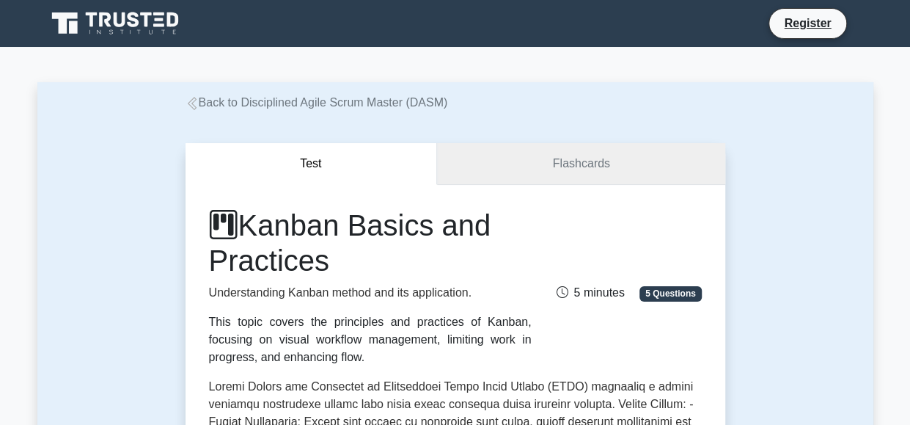
click at [590, 157] on link "Flashcards" at bounding box center [580, 164] width 287 height 42
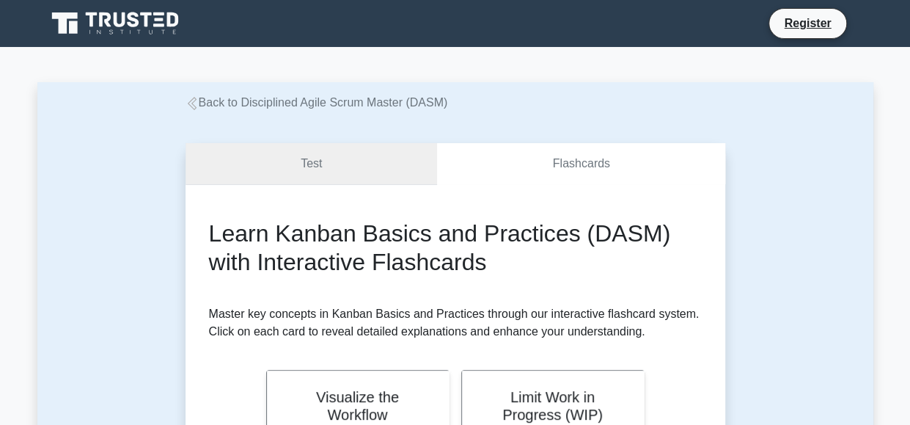
click at [309, 162] on link "Test" at bounding box center [312, 164] width 252 height 42
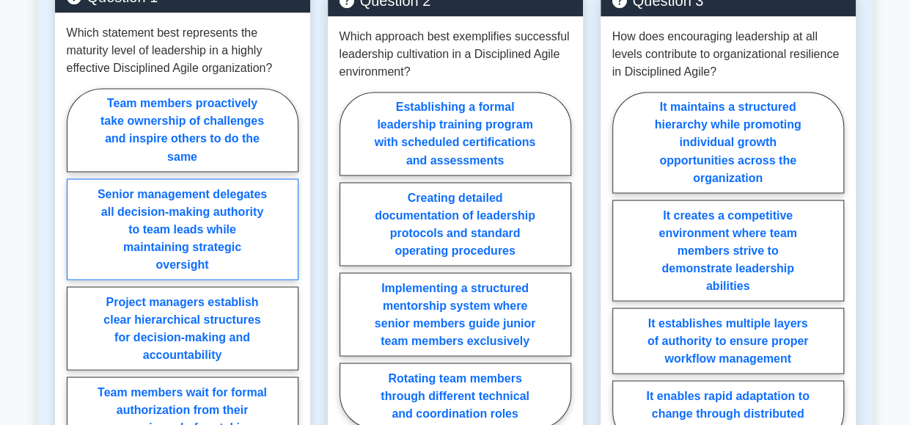
scroll to position [1207, 0]
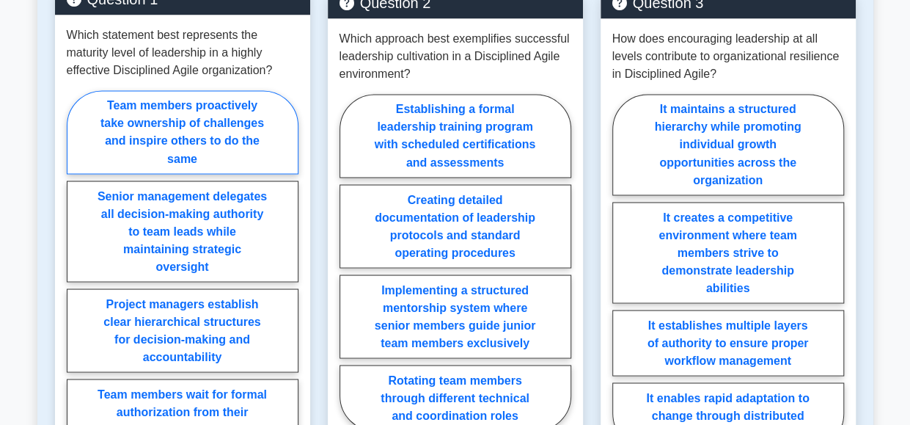
click at [172, 117] on label "Team members proactively take ownership of challenges and inspire others to do …" at bounding box center [183, 132] width 232 height 84
click at [76, 276] on input "Team members proactively take ownership of challenges and inspire others to do …" at bounding box center [72, 281] width 10 height 10
radio input "true"
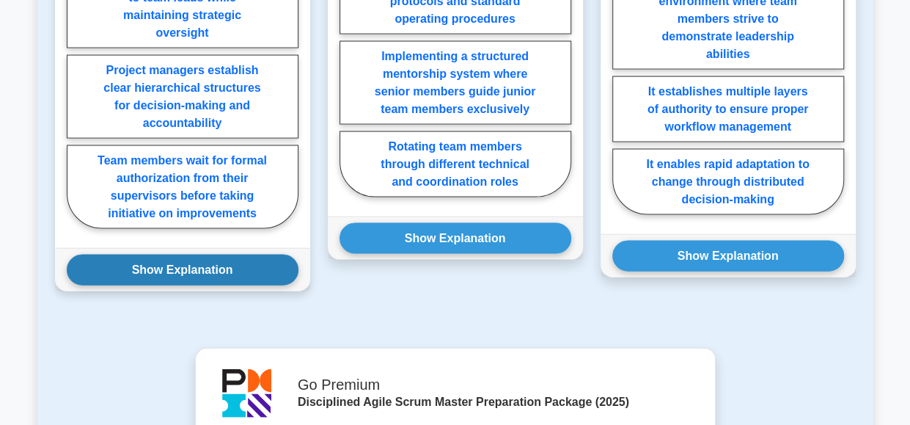
scroll to position [1446, 0]
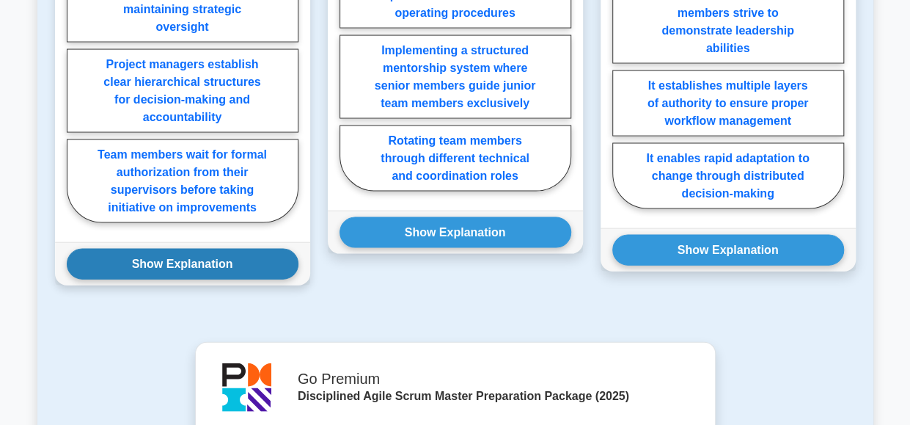
click at [208, 253] on button "Show Explanation" at bounding box center [183, 264] width 232 height 31
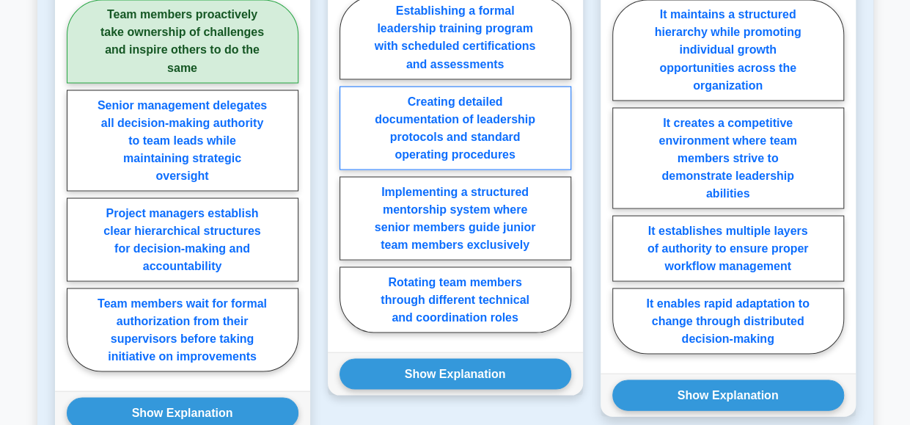
scroll to position [1305, 0]
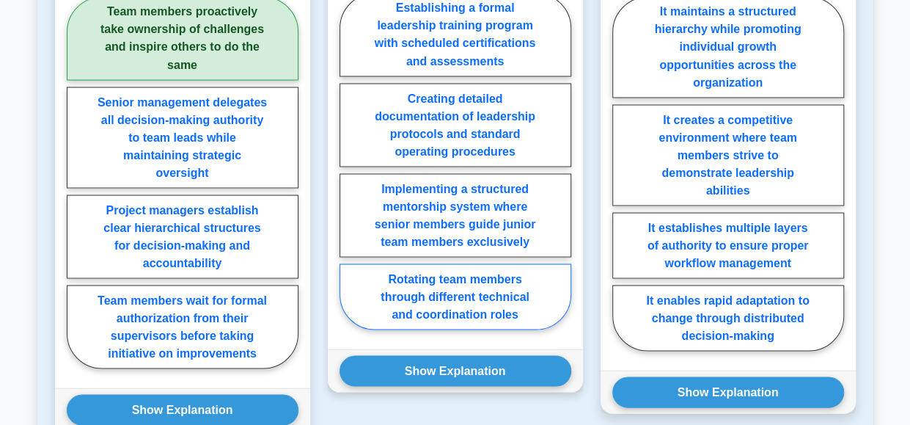
click at [434, 282] on label "Rotating team members through different technical and coordination roles" at bounding box center [456, 296] width 232 height 66
click at [349, 170] on input "Rotating team members through different technical and coordination roles" at bounding box center [345, 166] width 10 height 10
radio input "true"
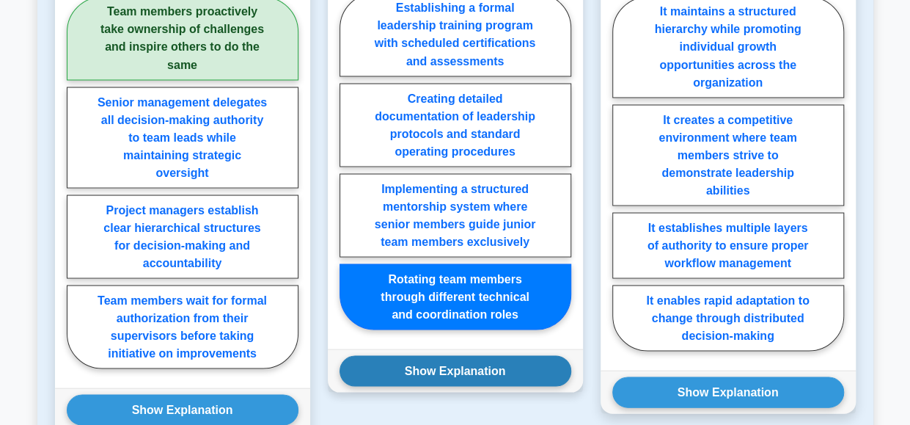
click at [475, 367] on button "Show Explanation" at bounding box center [456, 370] width 232 height 31
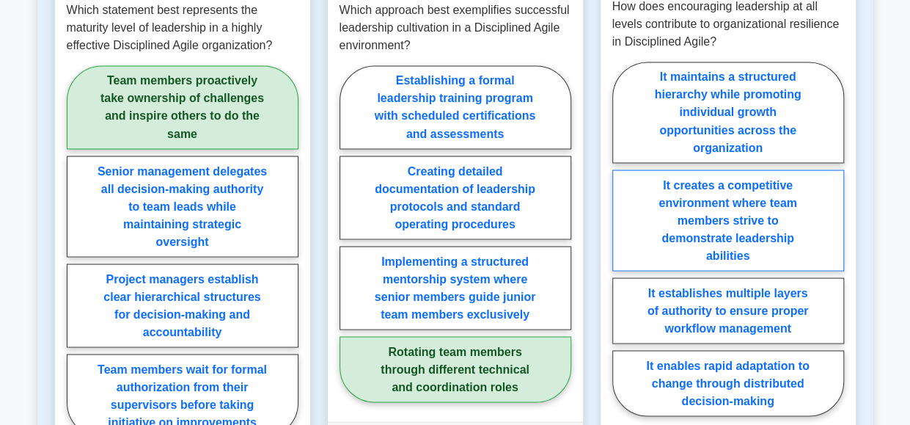
scroll to position [1278, 0]
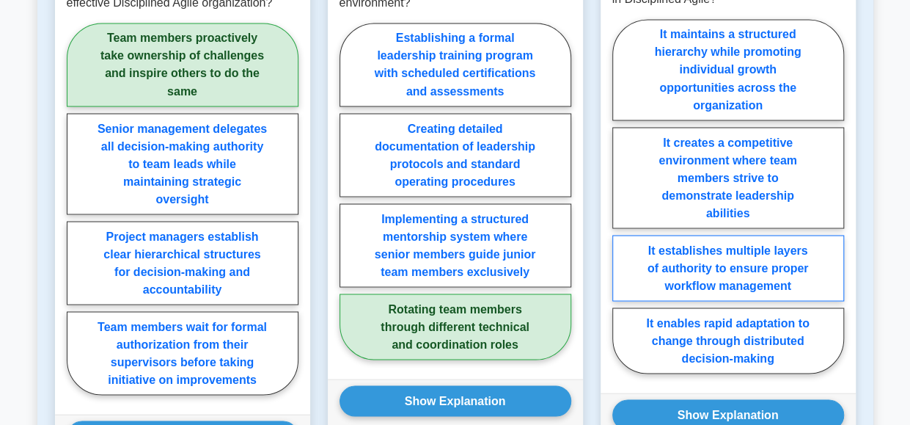
click at [740, 268] on label "It establishes multiple layers of authority to ensure proper workflow management" at bounding box center [728, 268] width 232 height 66
click at [622, 205] on input "It establishes multiple layers of authority to ensure proper workflow management" at bounding box center [617, 201] width 10 height 10
radio input "true"
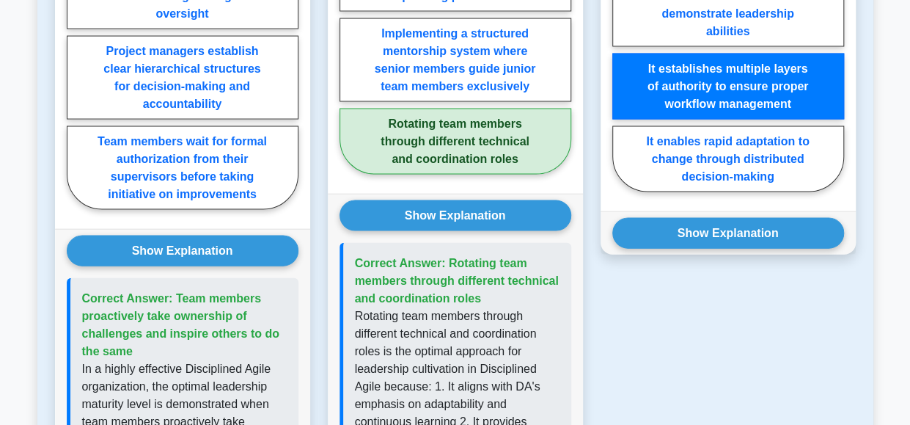
scroll to position [1465, 0]
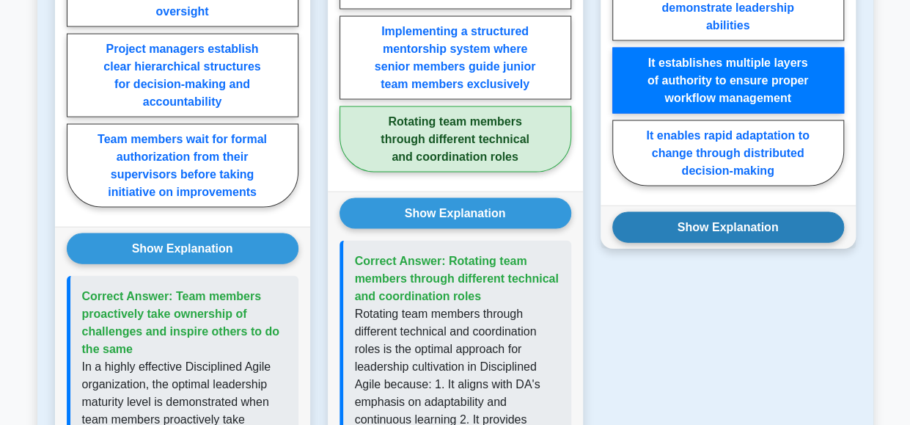
click at [740, 218] on button "Show Explanation" at bounding box center [728, 227] width 232 height 31
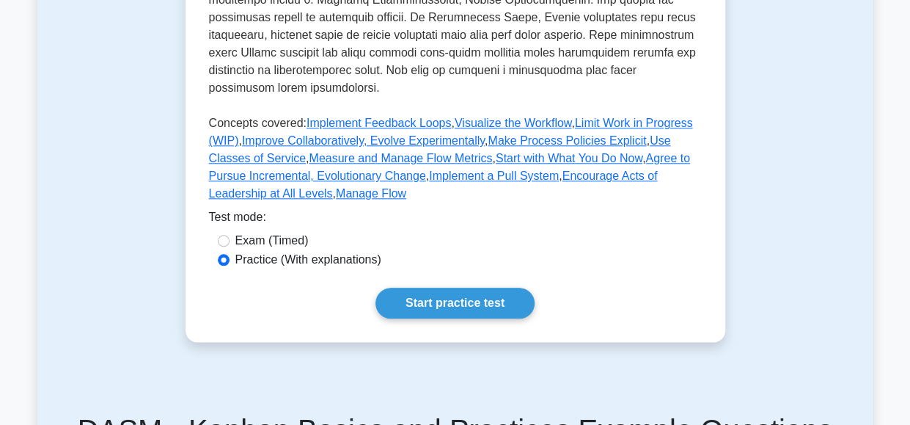
scroll to position [685, 0]
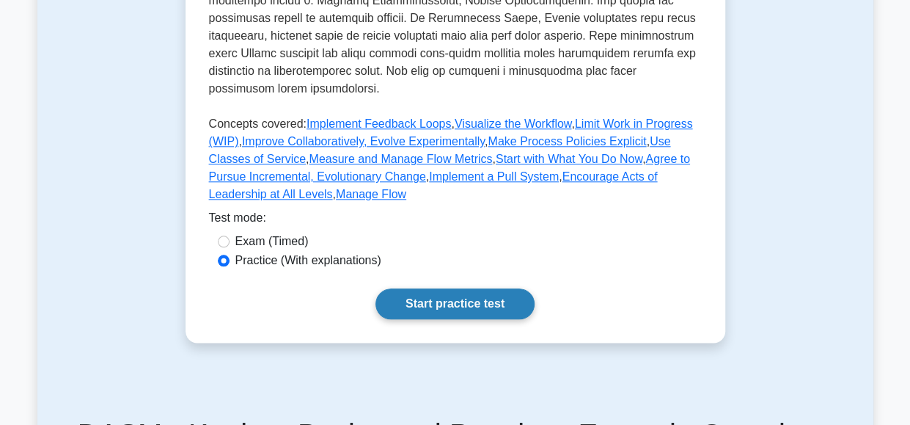
click at [447, 307] on link "Start practice test" at bounding box center [454, 303] width 159 height 31
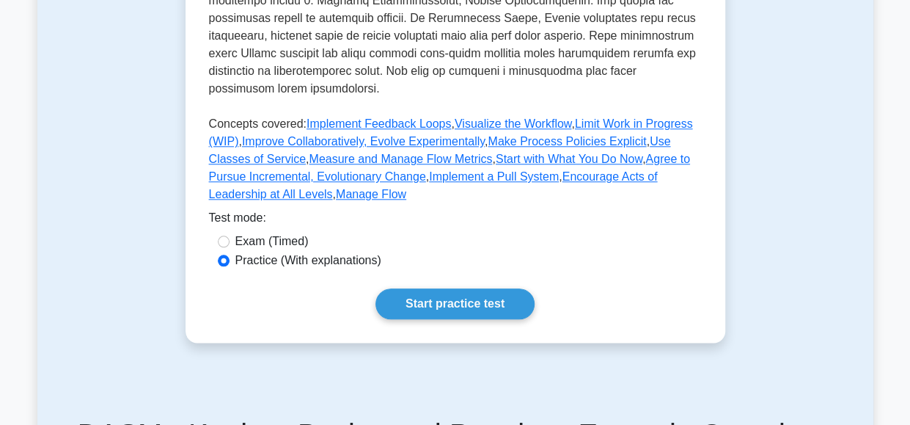
click at [248, 247] on label "Exam (Timed)" at bounding box center [271, 241] width 73 height 18
click at [230, 247] on input "Exam (Timed)" at bounding box center [224, 241] width 12 height 12
radio input "true"
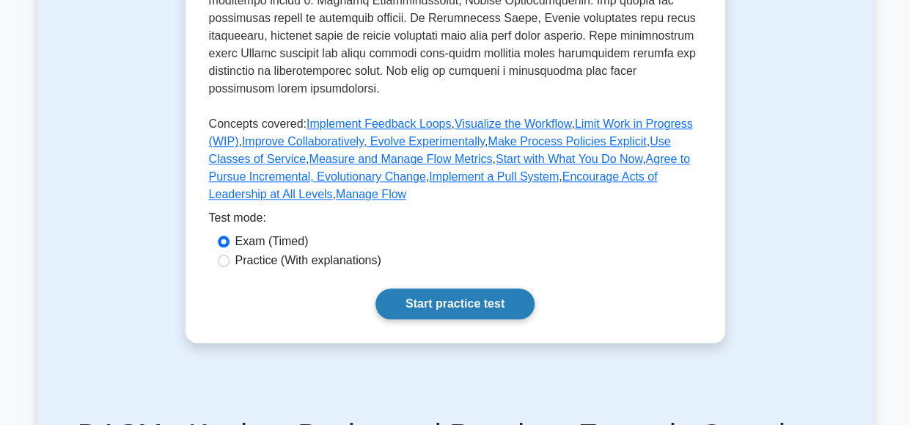
click at [441, 298] on link "Start practice test" at bounding box center [454, 303] width 159 height 31
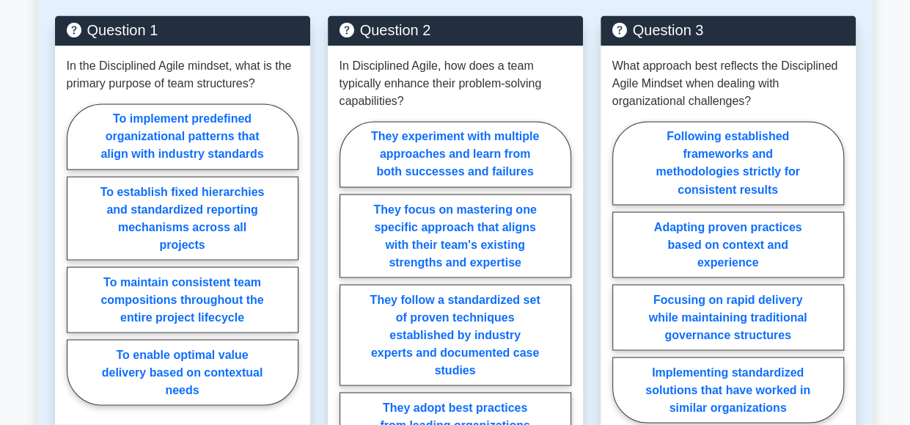
scroll to position [1179, 0]
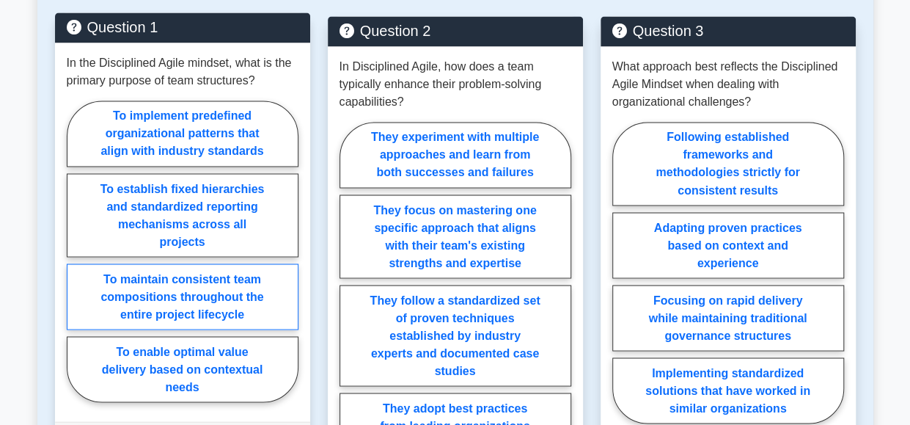
click at [207, 263] on label "To maintain consistent team compositions throughout the entire project lifecycle" at bounding box center [183, 296] width 232 height 66
click at [76, 251] on input "To maintain consistent team compositions throughout the entire project lifecycle" at bounding box center [72, 256] width 10 height 10
radio input "true"
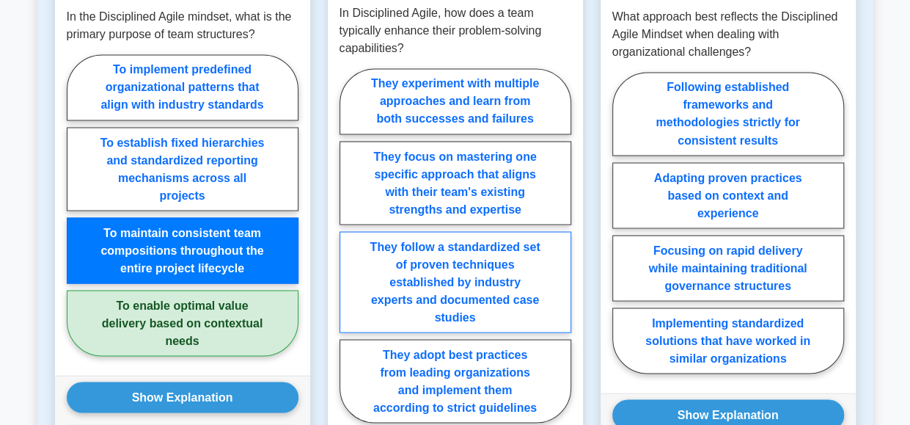
scroll to position [1242, 0]
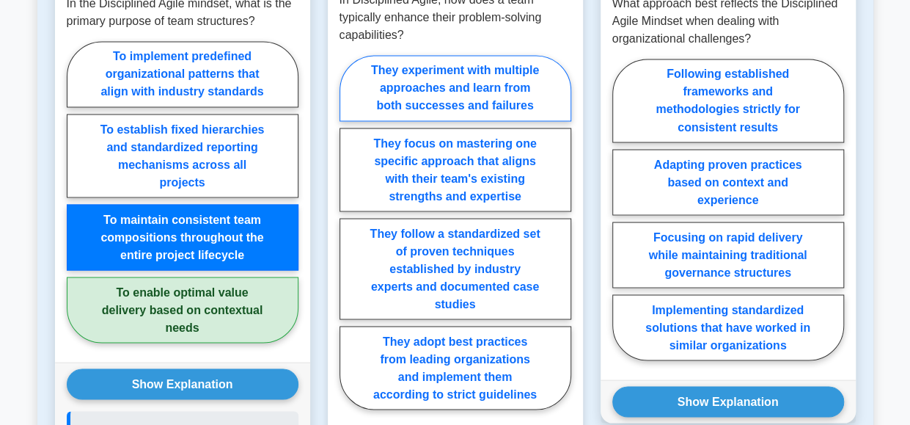
click at [446, 55] on label "They experiment with multiple approaches and learn from both successes and fail…" at bounding box center [456, 88] width 232 height 66
click at [349, 232] on input "They experiment with multiple approaches and learn from both successes and fail…" at bounding box center [345, 237] width 10 height 10
radio input "true"
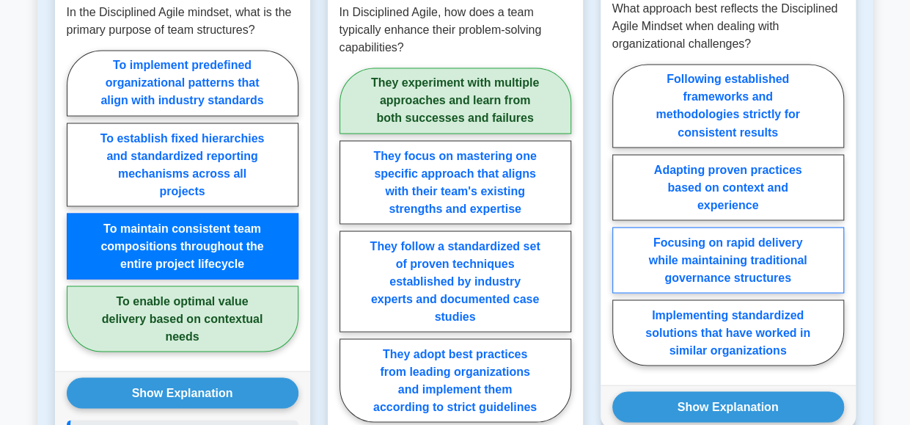
scroll to position [1232, 0]
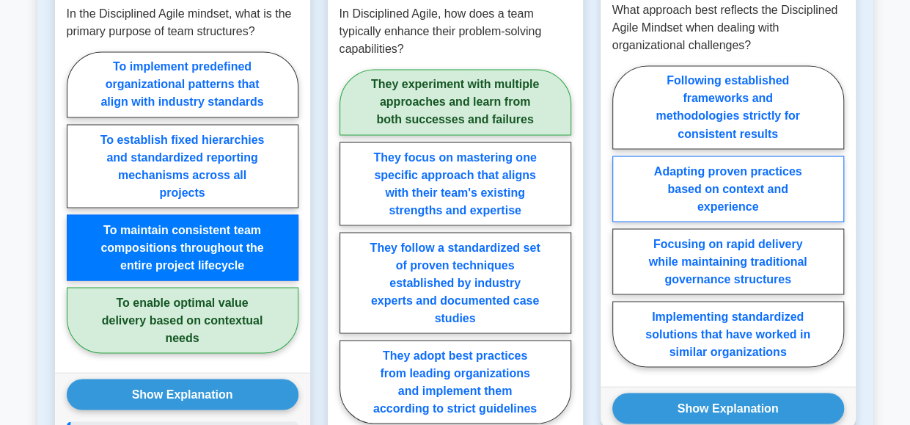
click at [732, 155] on label "Adapting proven practices based on context and experience" at bounding box center [728, 188] width 232 height 66
click at [622, 216] on input "Adapting proven practices based on context and experience" at bounding box center [617, 221] width 10 height 10
radio input "true"
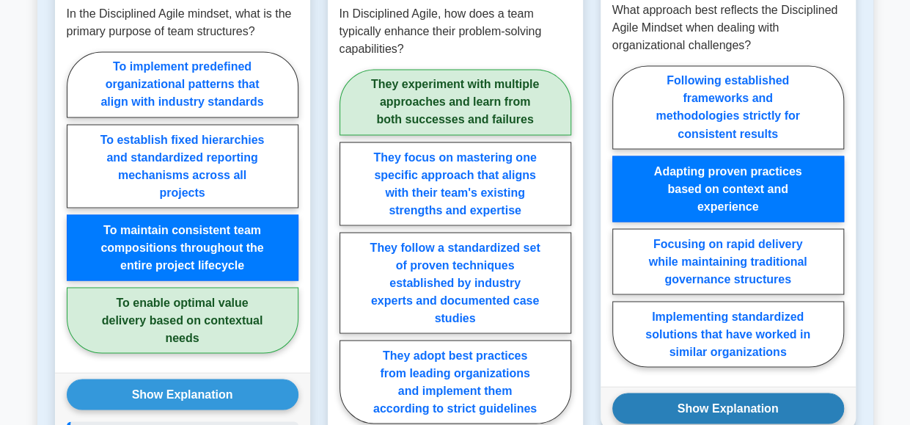
click at [743, 392] on button "Show Explanation" at bounding box center [728, 407] width 232 height 31
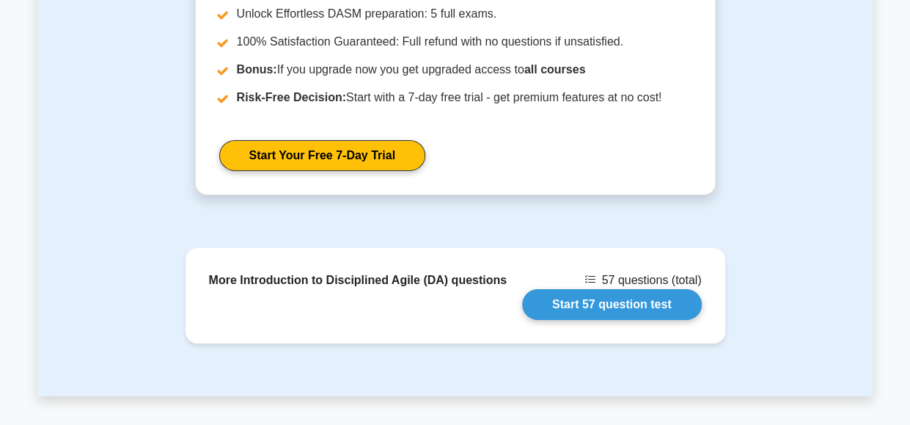
scroll to position [2473, 0]
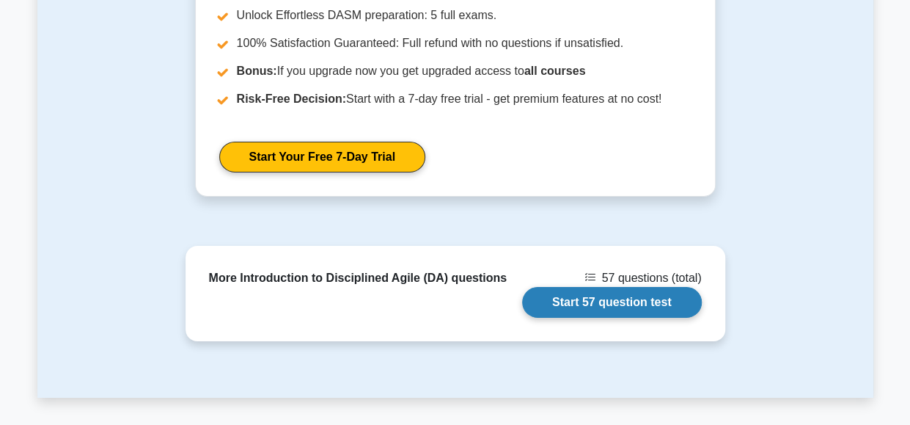
click at [618, 287] on link "Start 57 question test" at bounding box center [612, 302] width 180 height 31
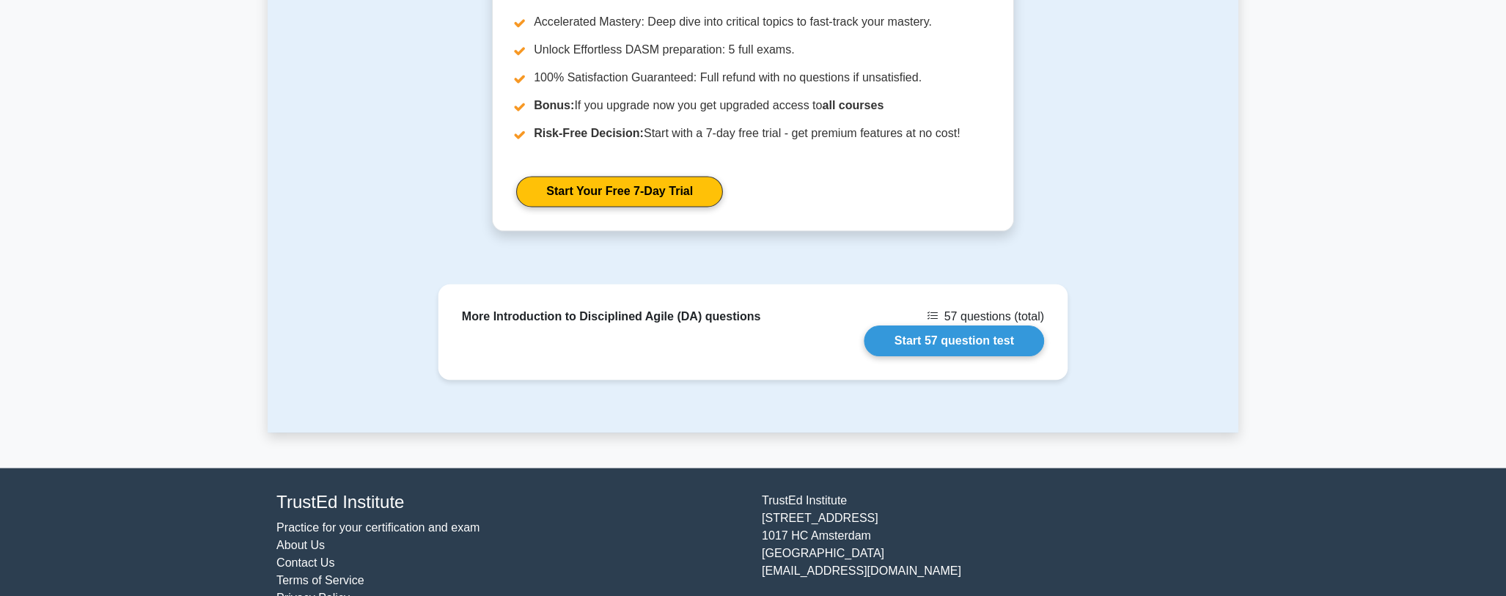
scroll to position [2172, 0]
